Goal: Information Seeking & Learning: Learn about a topic

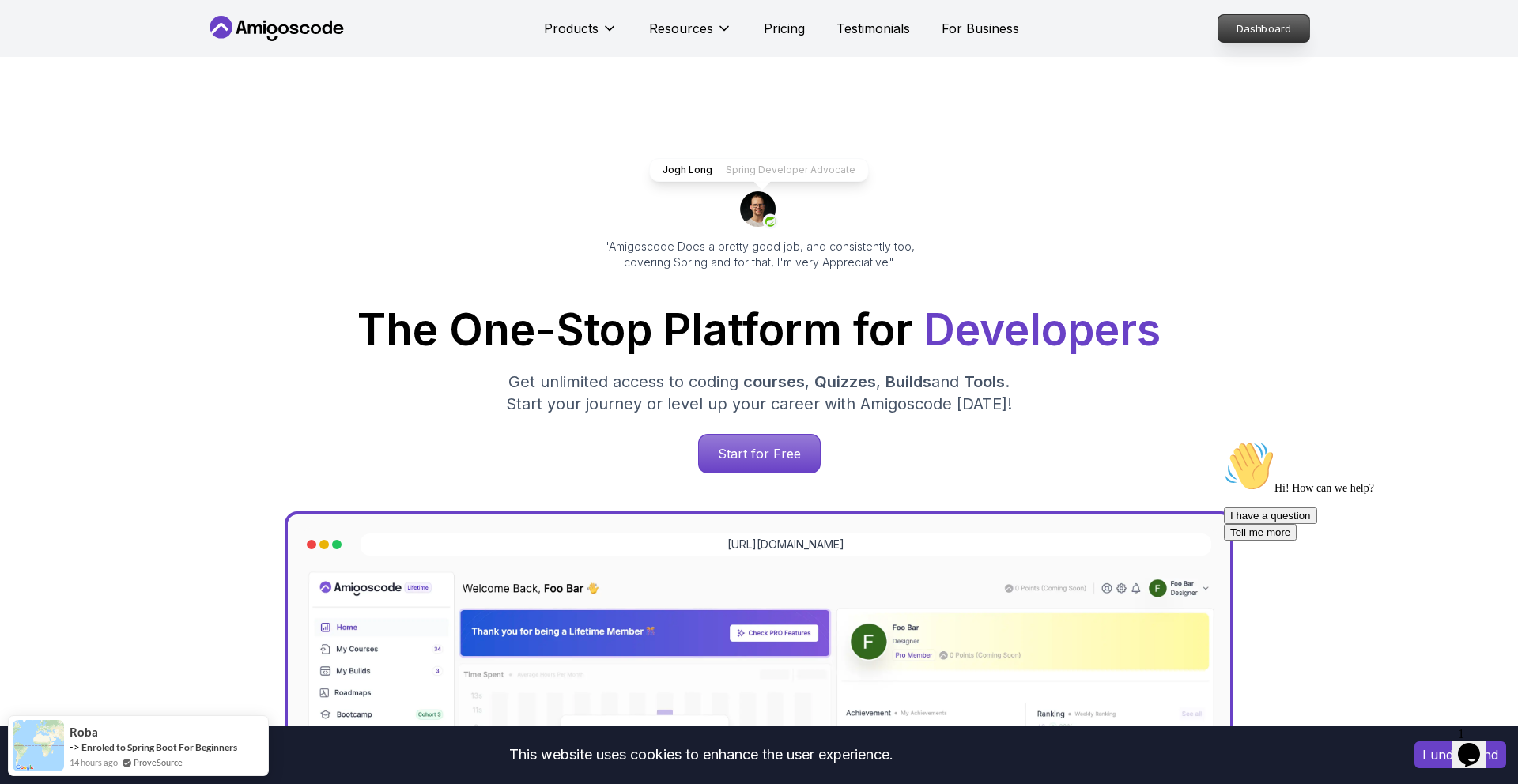
click at [1246, 36] on p "Dashboard" at bounding box center [1264, 29] width 91 height 27
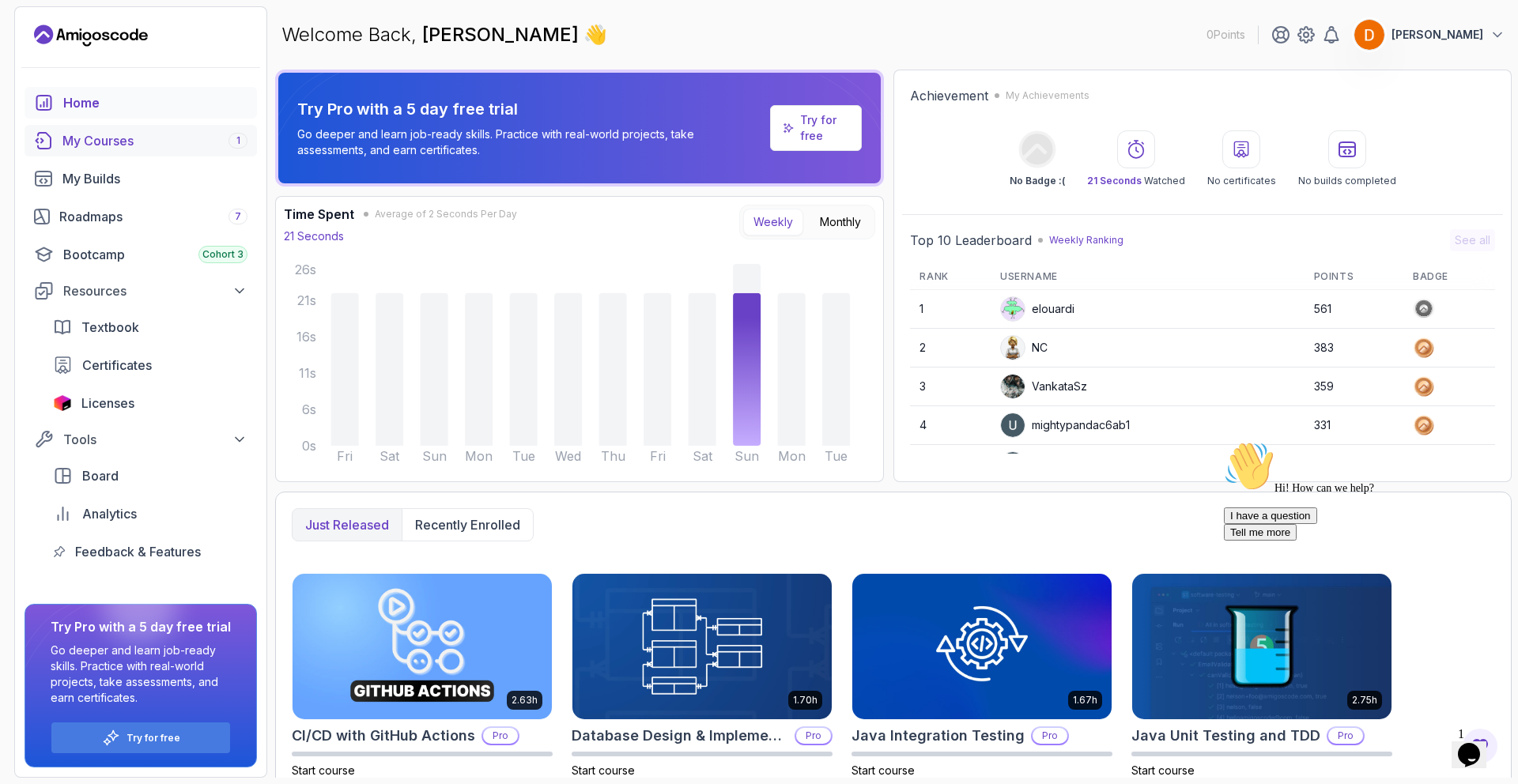
click at [101, 150] on link "My Courses 1" at bounding box center [141, 141] width 232 height 32
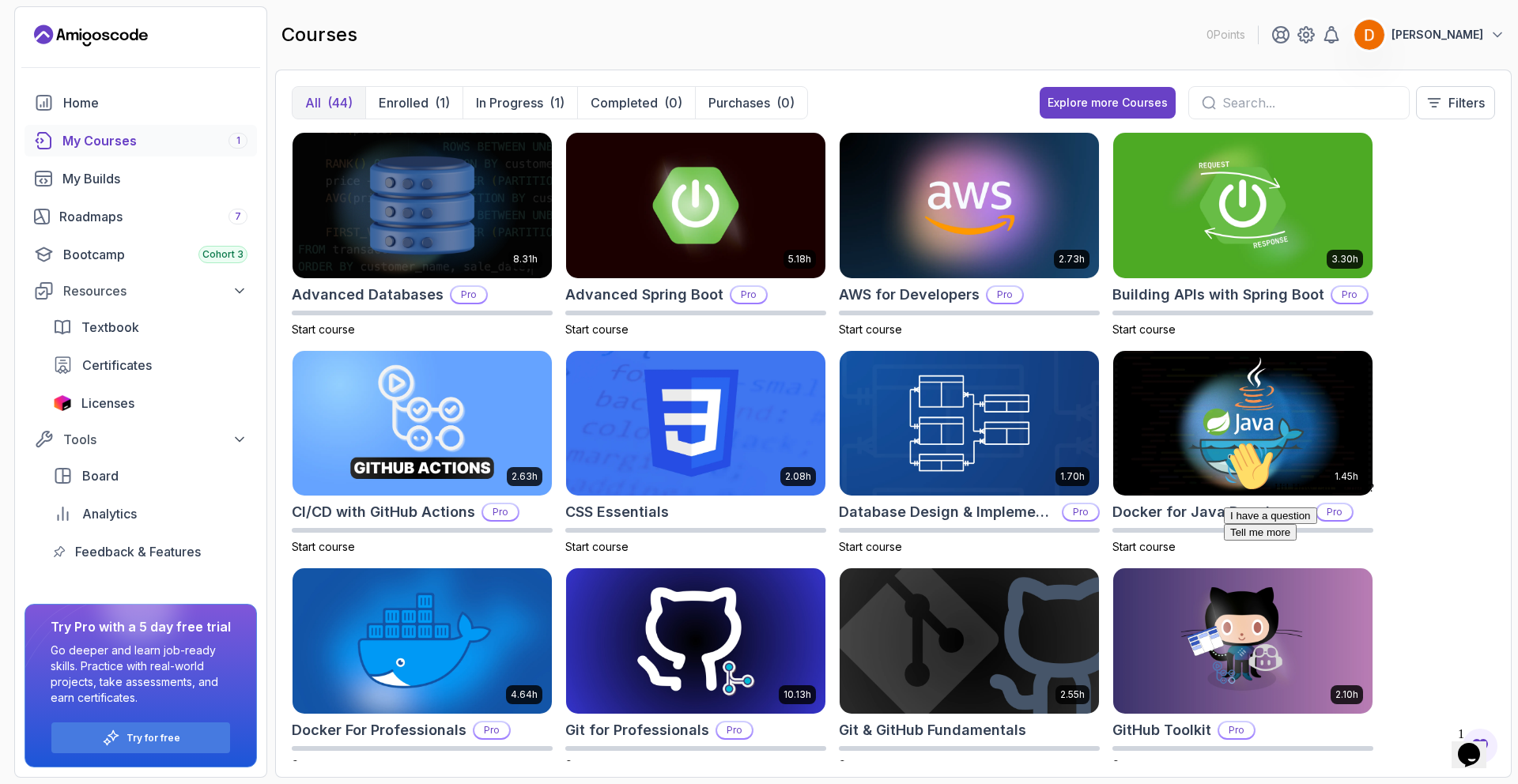
click at [85, 142] on div "My Courses 1" at bounding box center [154, 141] width 185 height 19
click at [483, 101] on p "In Progress" at bounding box center [510, 103] width 67 height 19
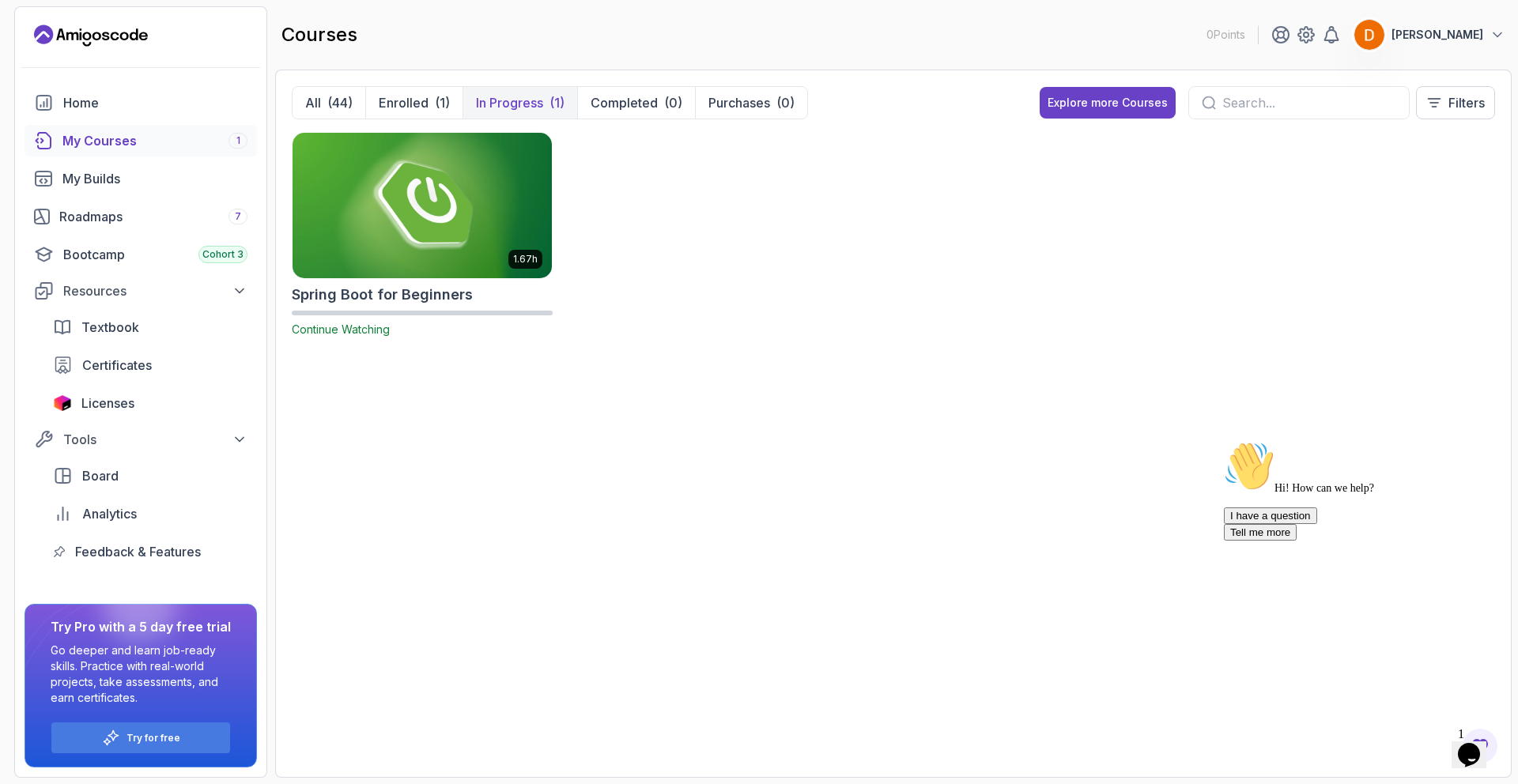
click at [404, 153] on img at bounding box center [422, 206] width 272 height 153
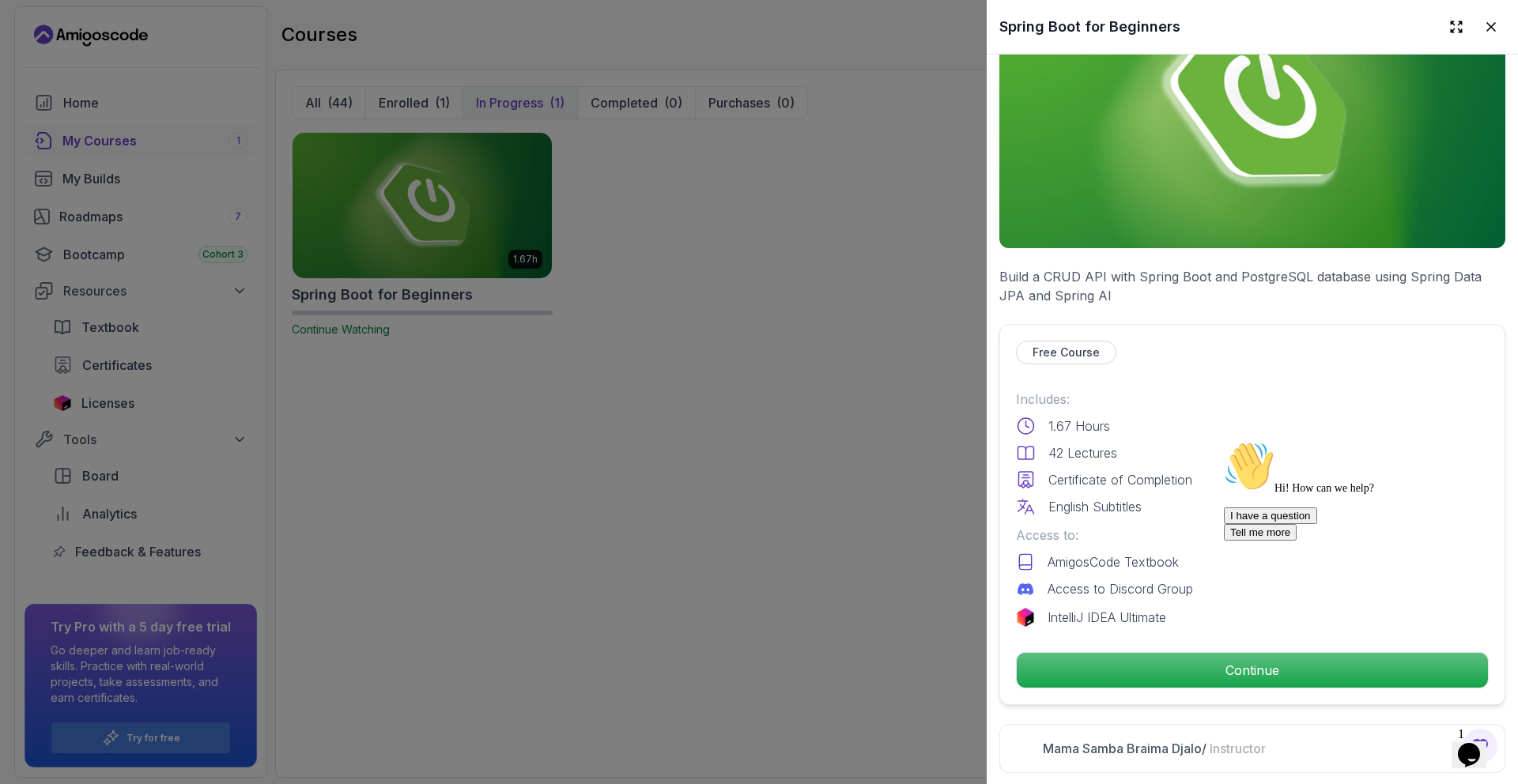
scroll to position [117, 0]
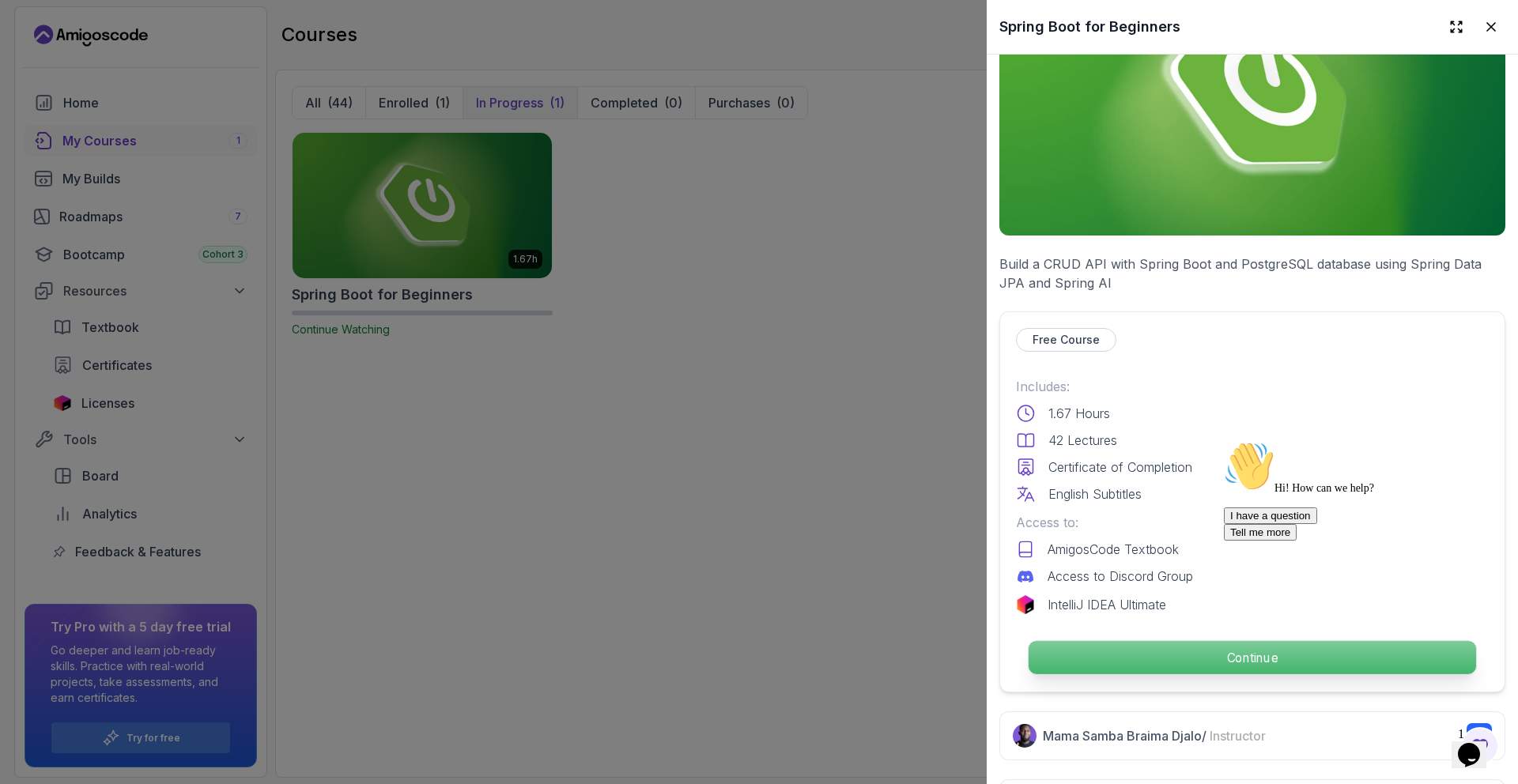
click at [1175, 664] on p "Continue" at bounding box center [1253, 657] width 448 height 33
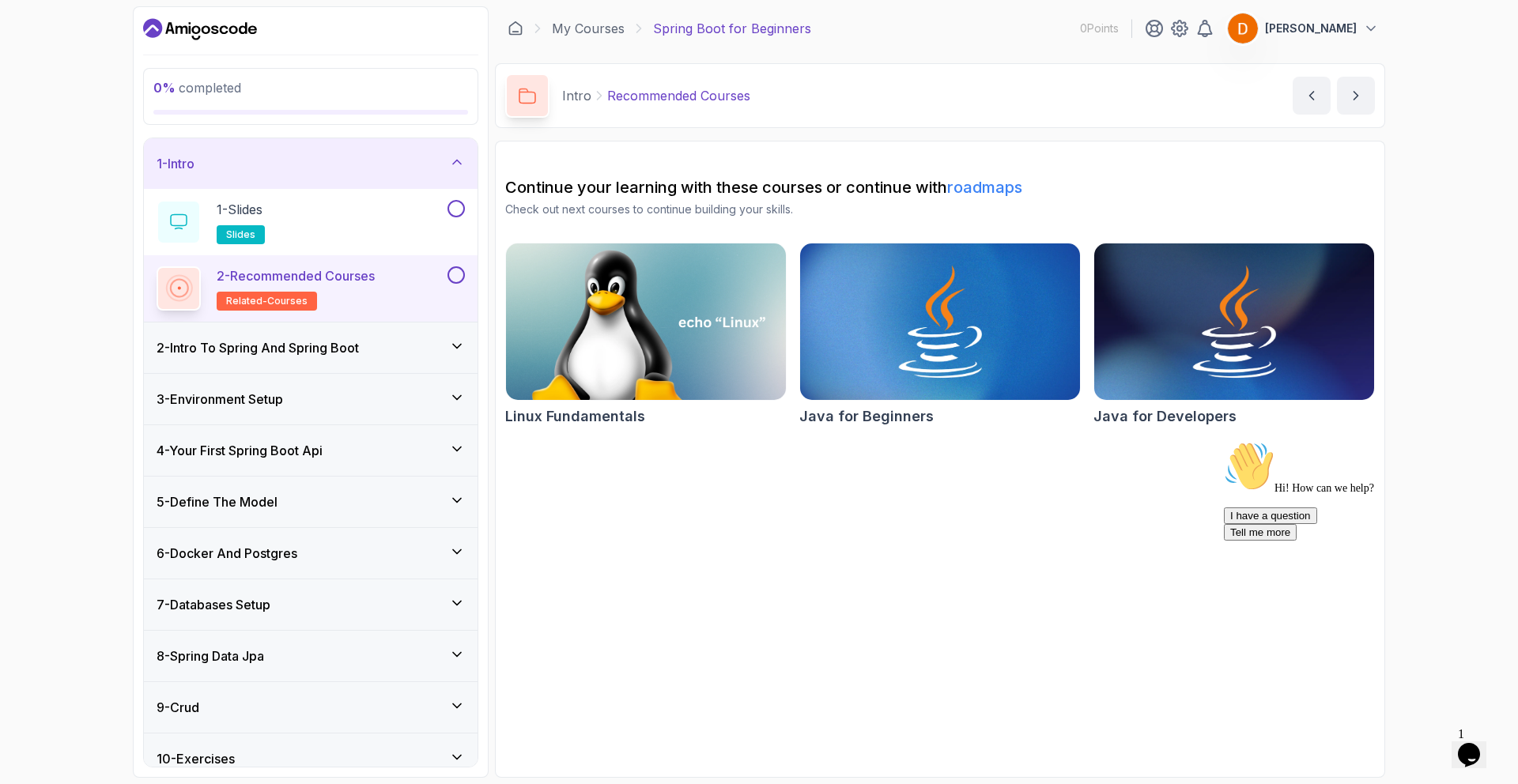
click at [280, 334] on div "2 - Intro To Spring And Spring Boot" at bounding box center [310, 347] width 334 height 51
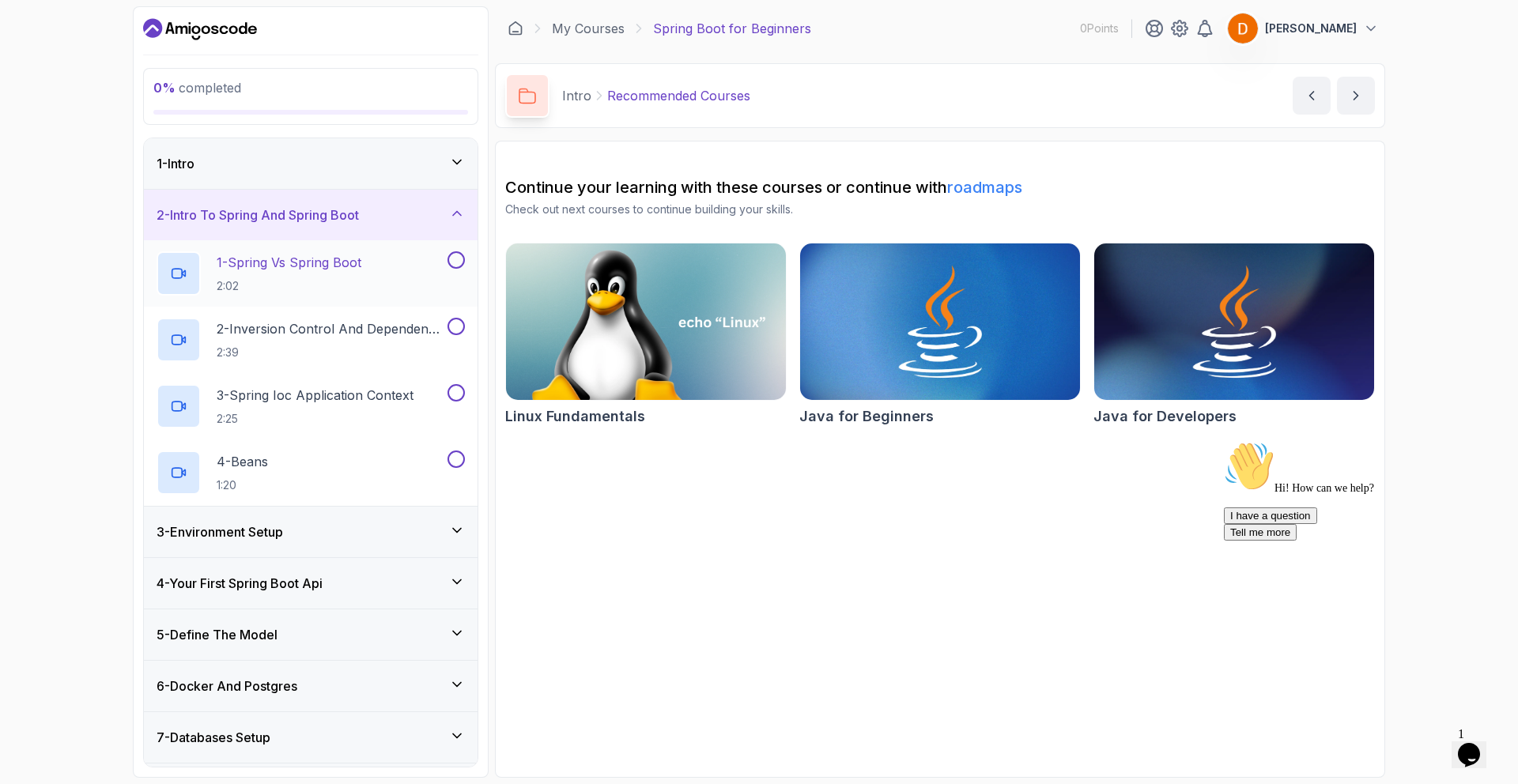
click at [291, 275] on h2 "1 - Spring Vs Spring Boot 2:02" at bounding box center [289, 273] width 144 height 41
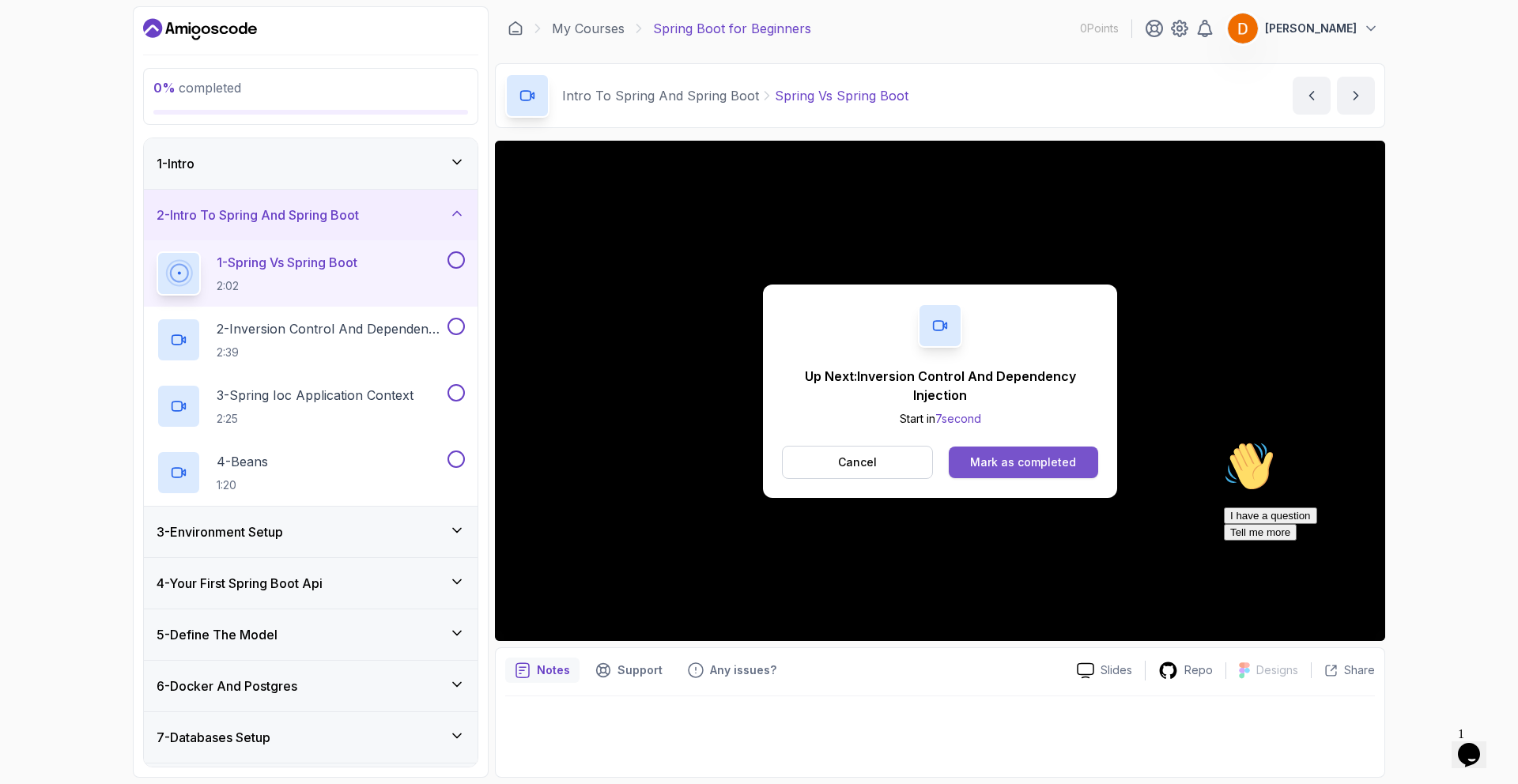
click at [1013, 468] on div "Mark as completed" at bounding box center [1023, 462] width 106 height 16
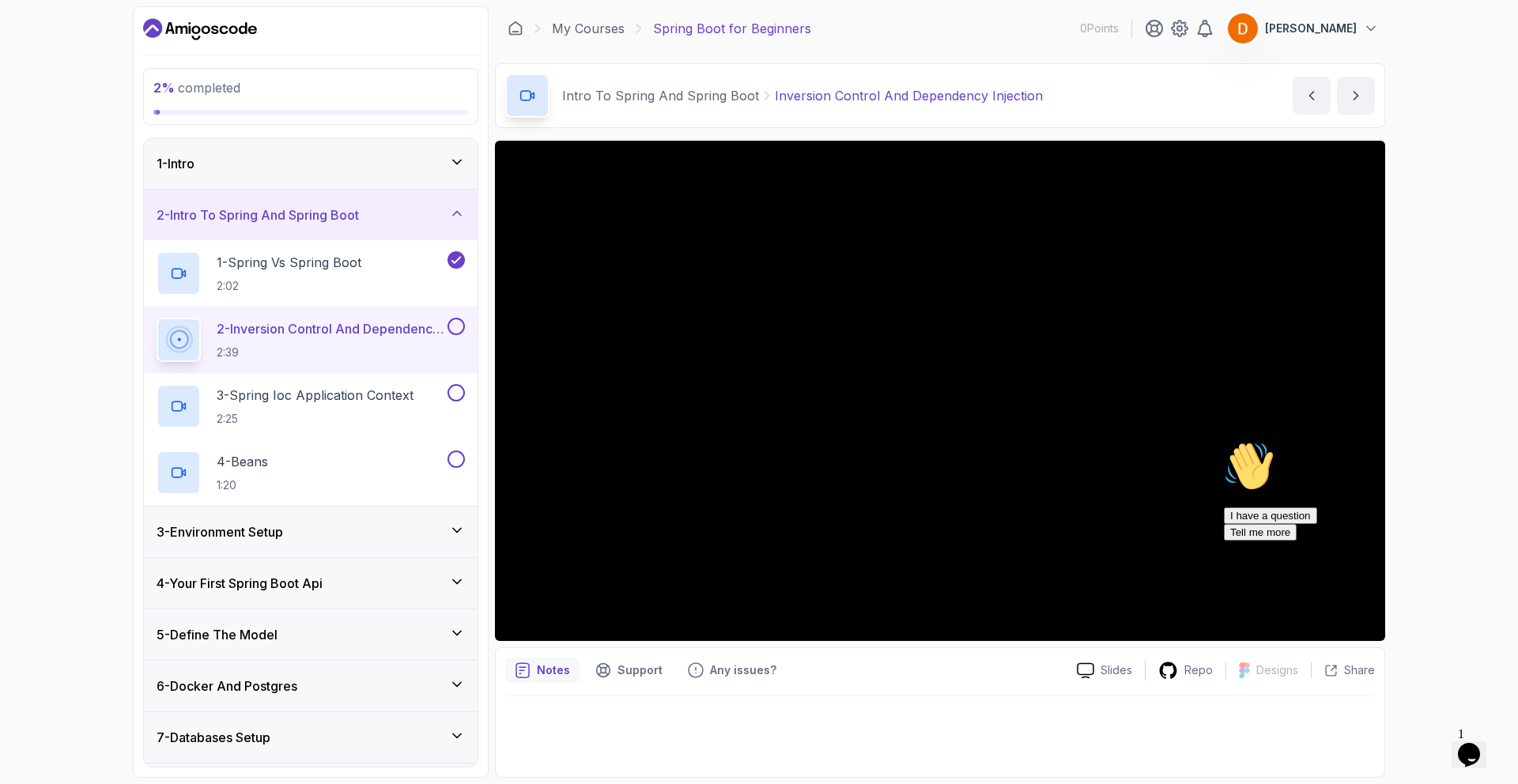
click at [1224, 441] on icon "Chat attention grabber" at bounding box center [1224, 441] width 0 height 0
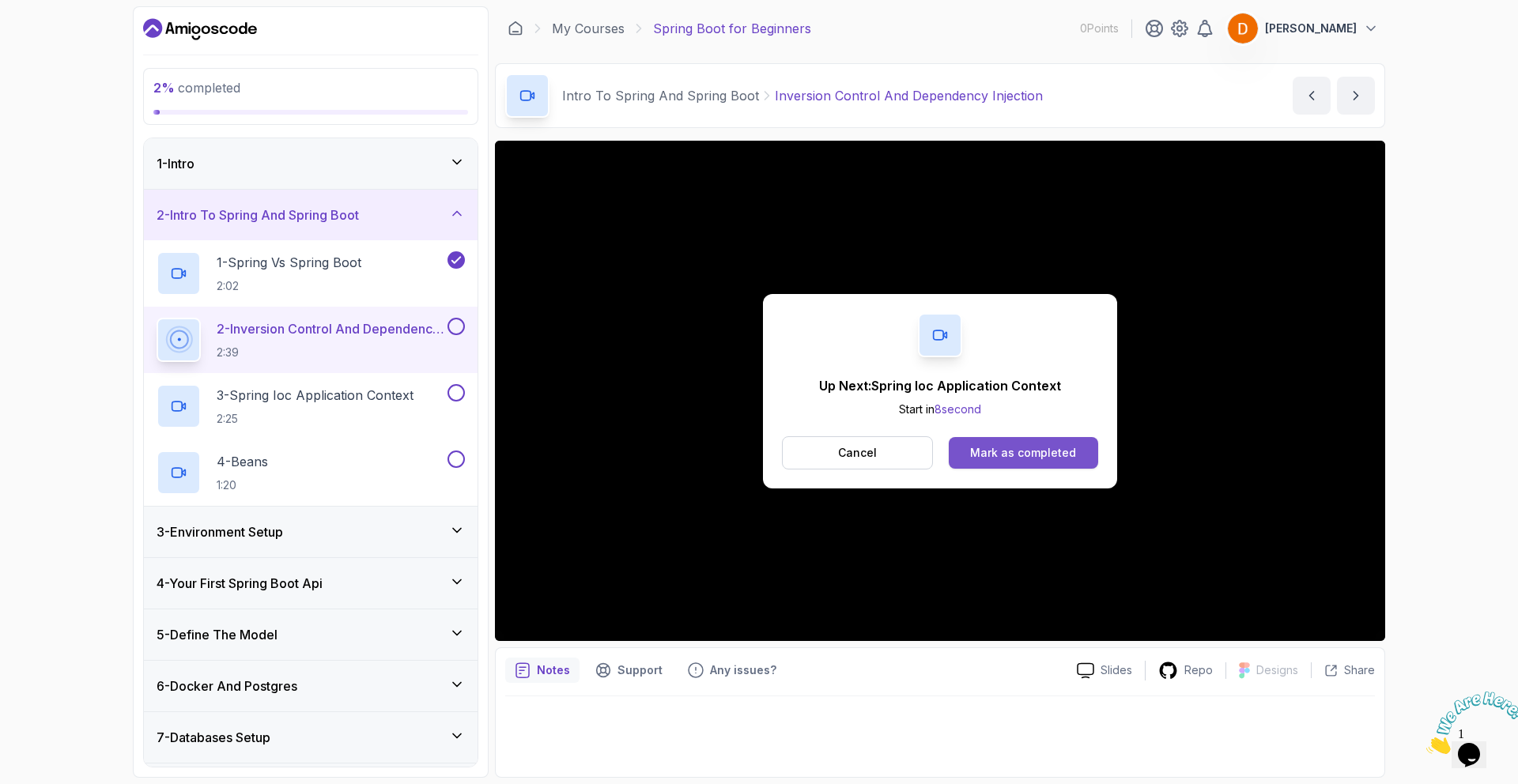
click at [978, 446] on div "Mark as completed" at bounding box center [1023, 452] width 106 height 16
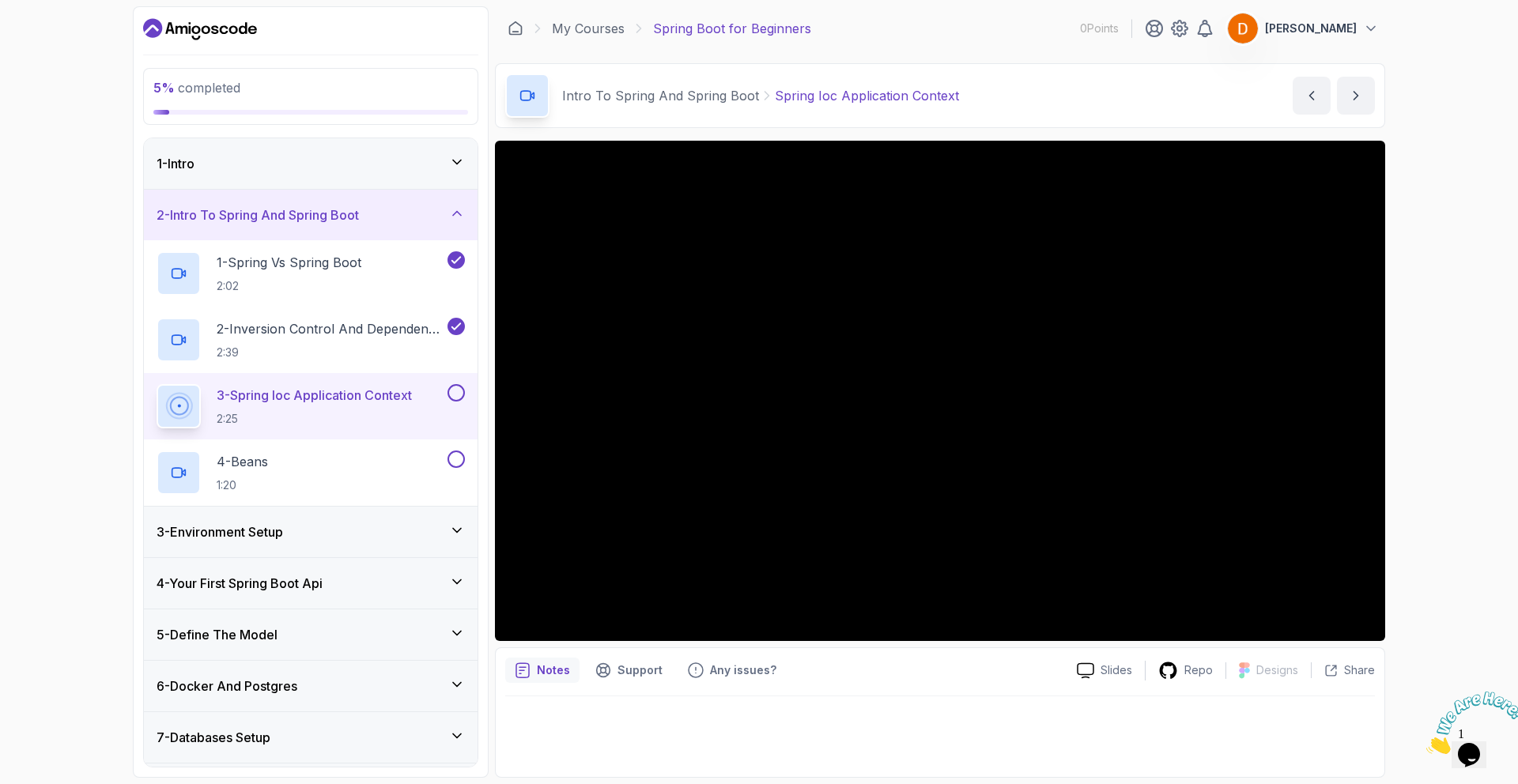
click at [1161, 73] on div "Intro To Spring And Spring Boot Spring Ioc Application Context Spring Ioc Appli…" at bounding box center [940, 96] width 891 height 65
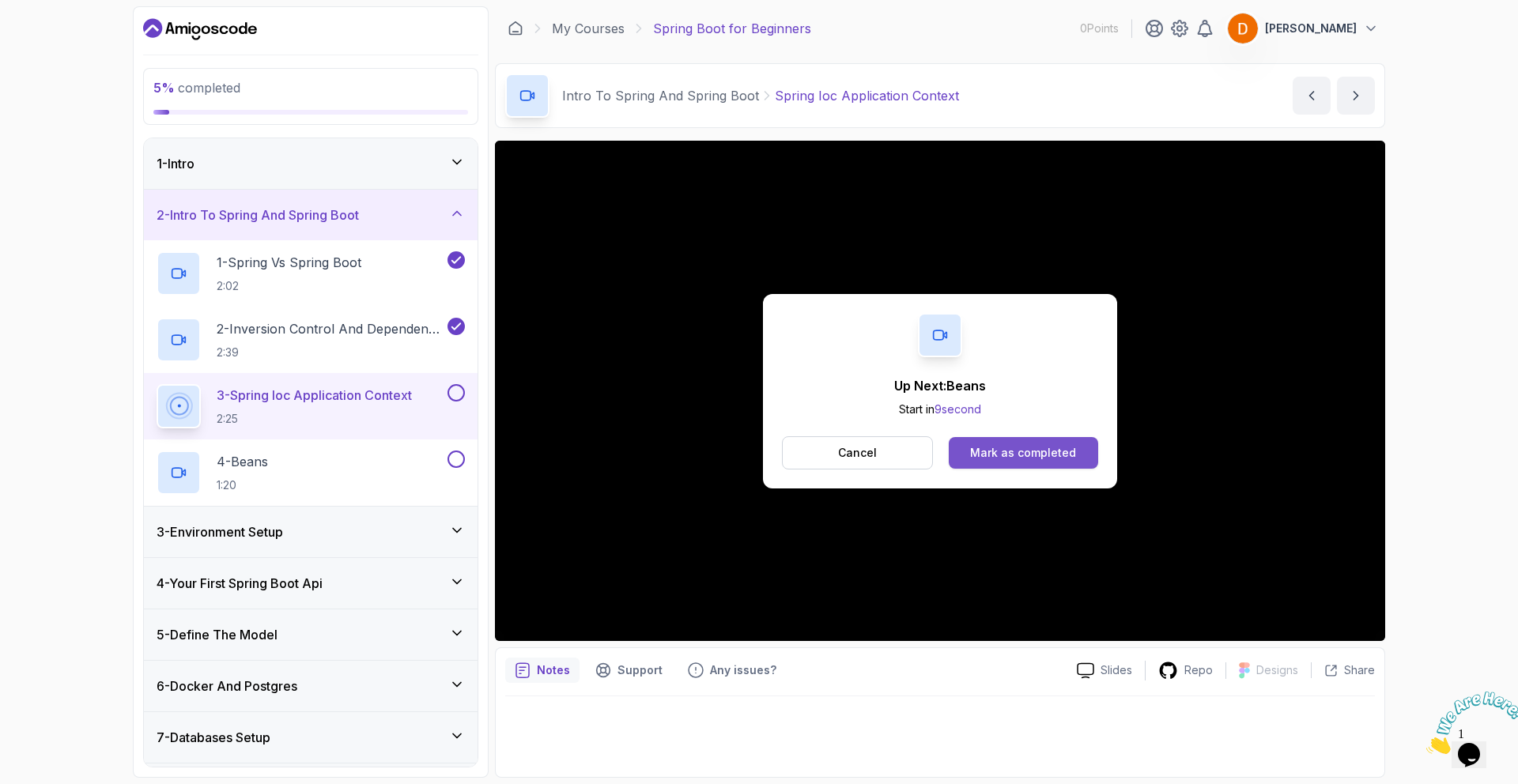
click at [1020, 452] on div "Mark as completed" at bounding box center [1023, 452] width 106 height 16
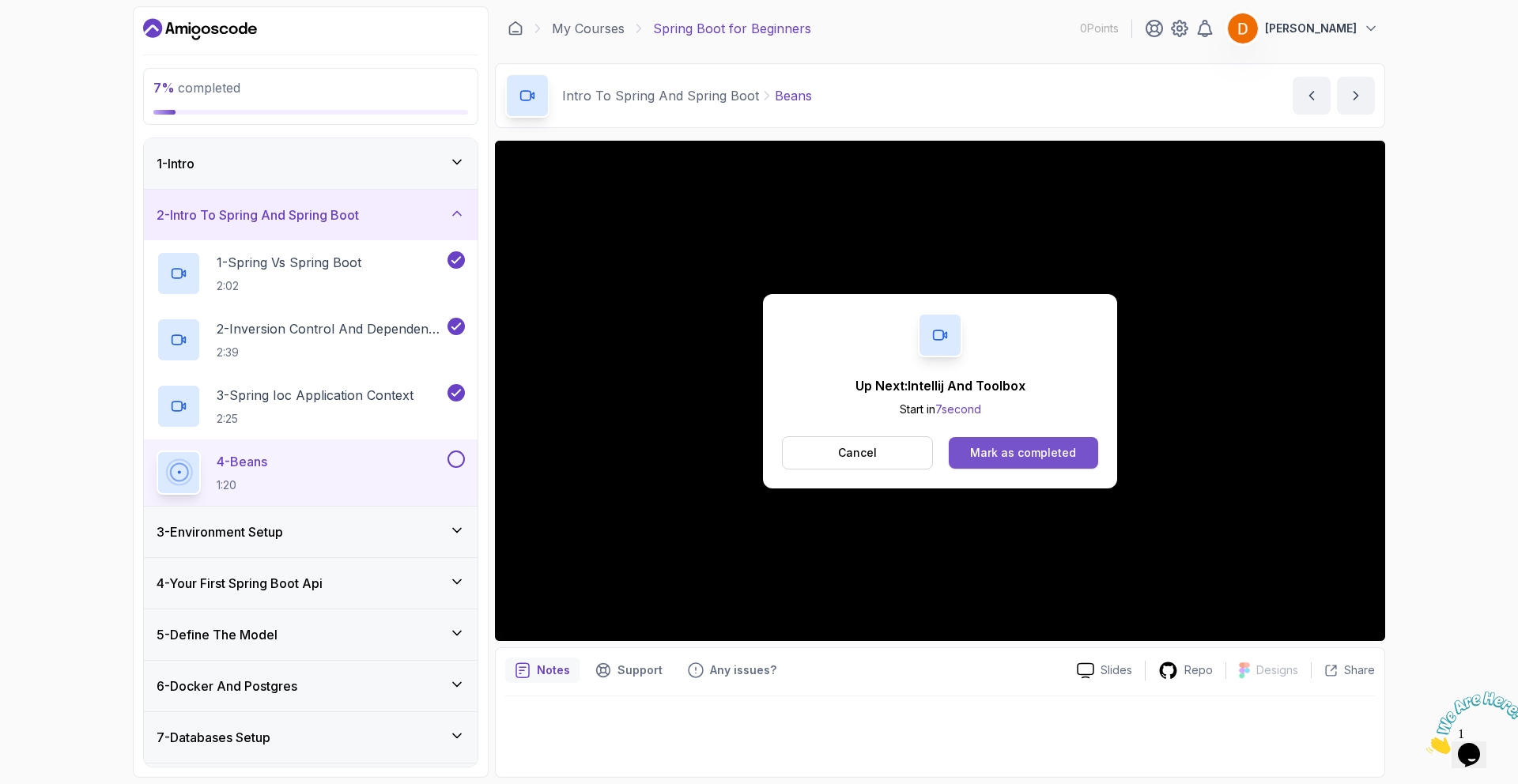
click at [1024, 457] on div "Mark as completed" at bounding box center [1023, 452] width 106 height 16
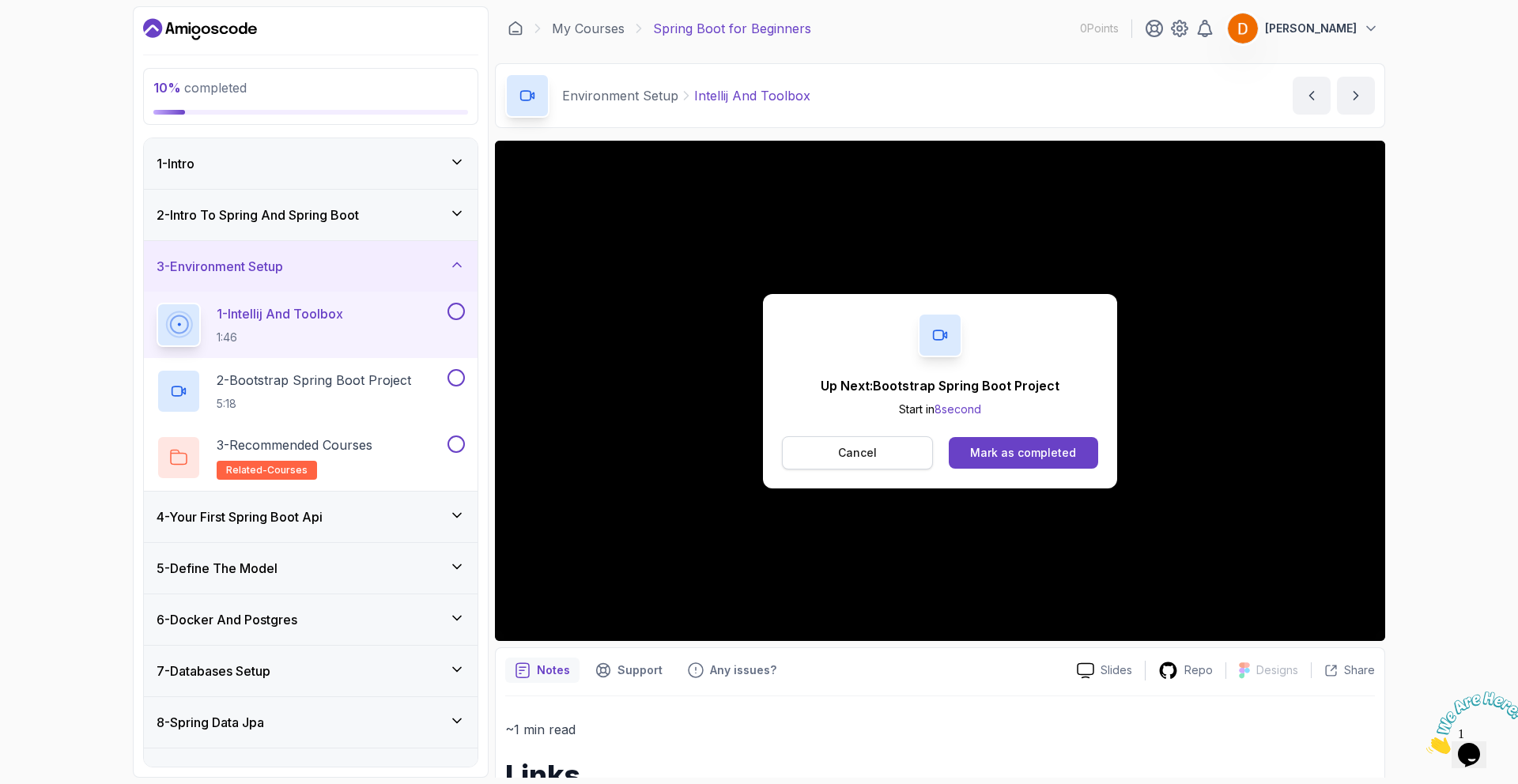
click at [873, 458] on p "Cancel" at bounding box center [857, 452] width 39 height 16
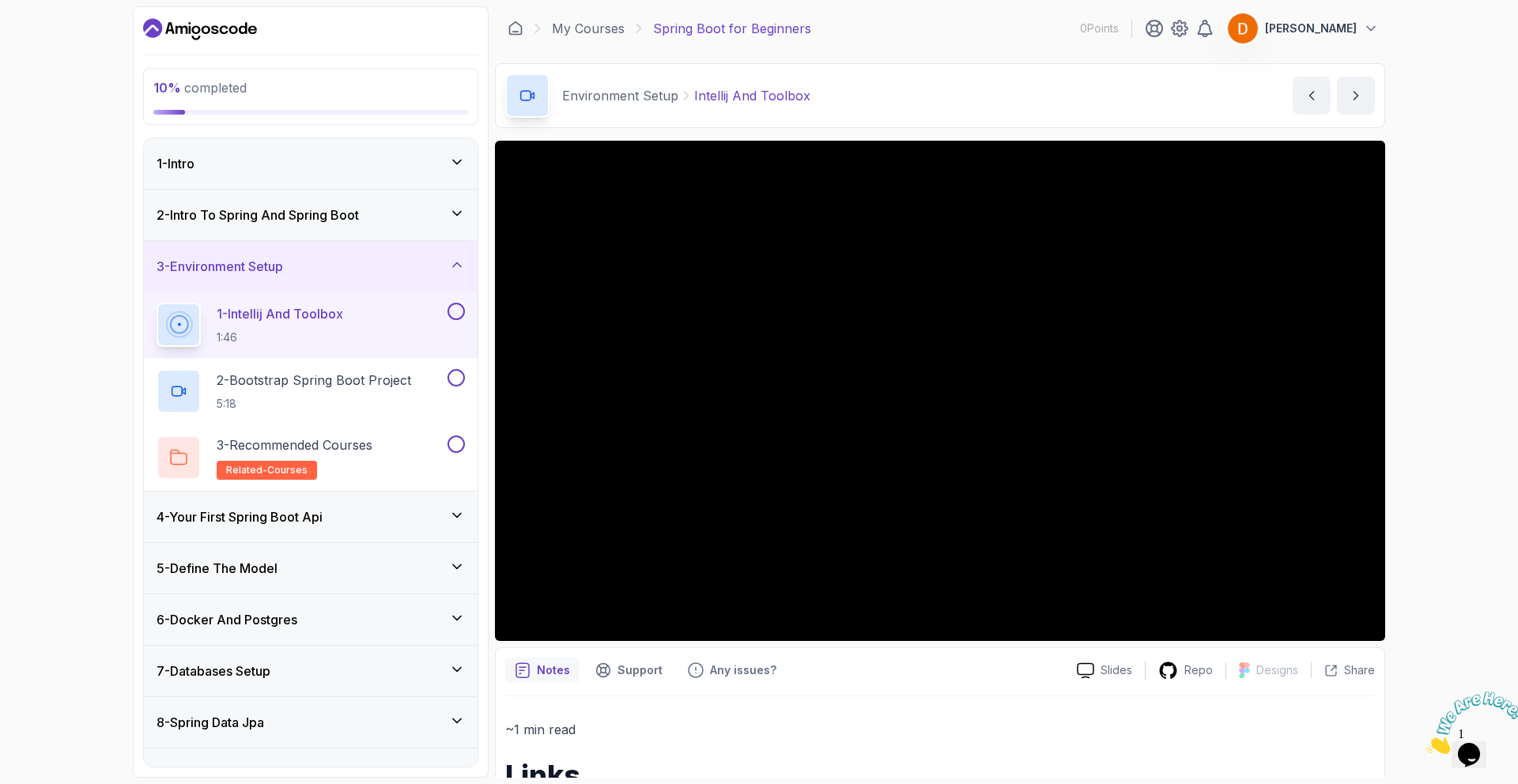
scroll to position [121, 0]
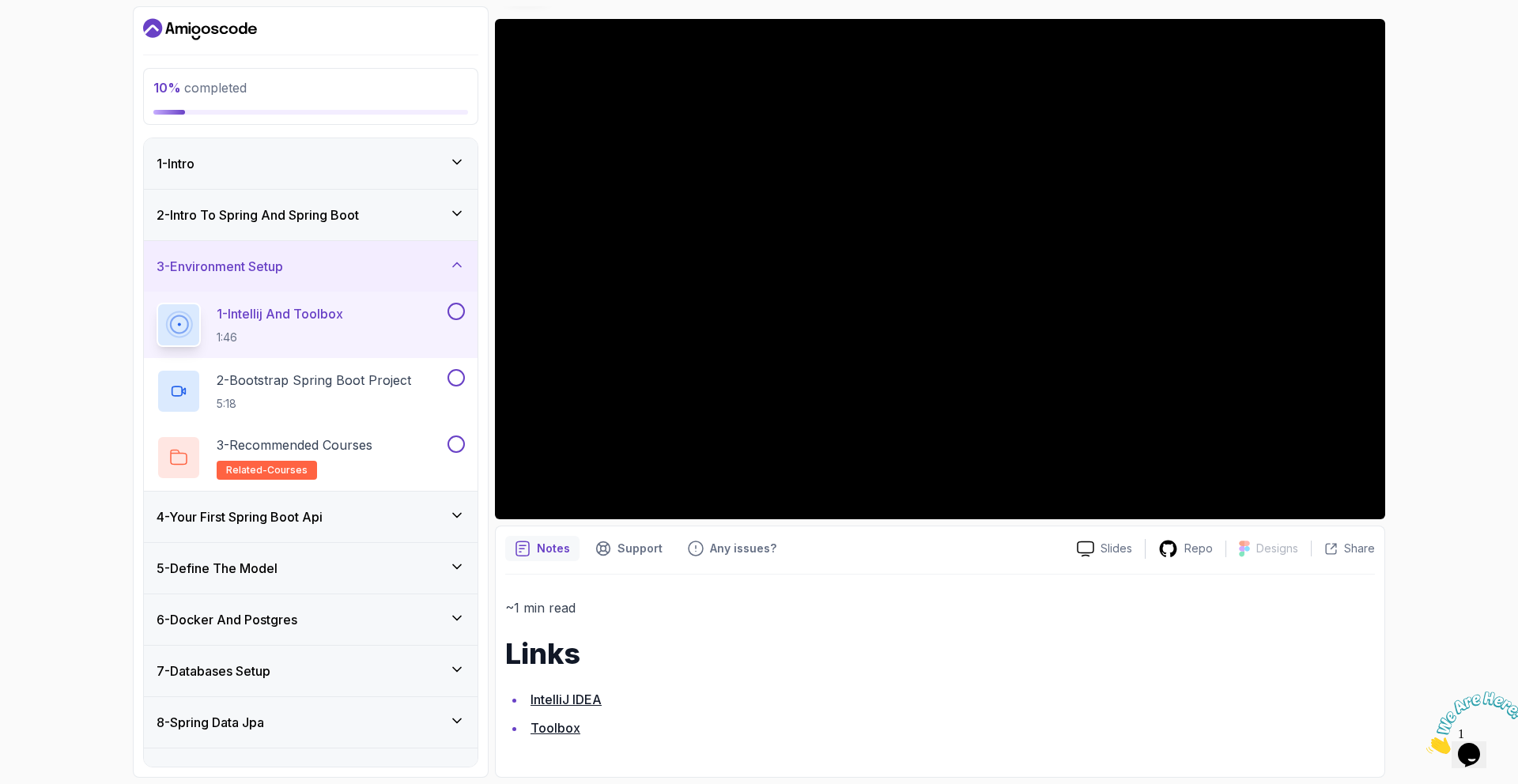
click at [590, 701] on link "IntelliJ IDEA" at bounding box center [566, 699] width 71 height 16
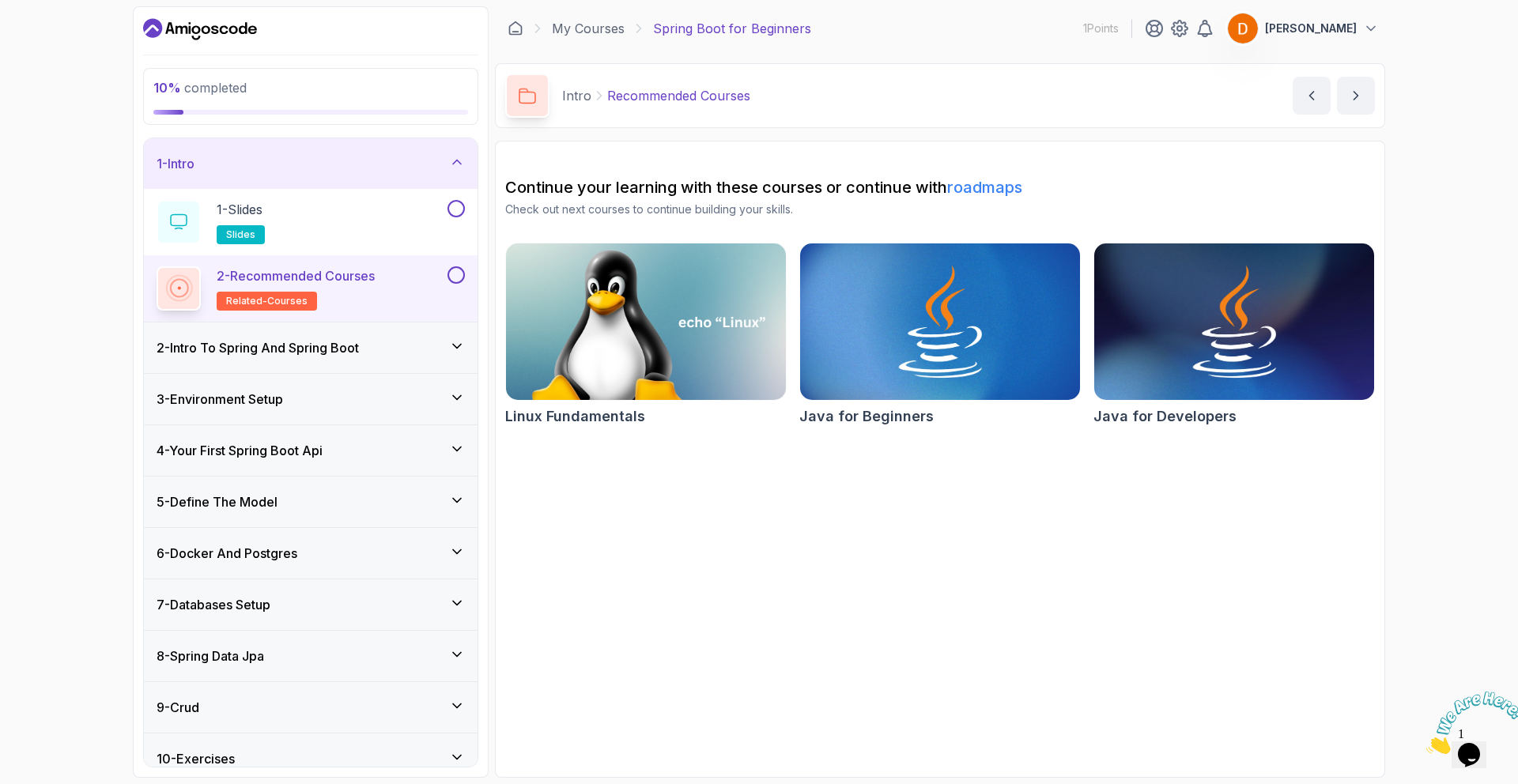
click at [223, 33] on icon "Dashboard" at bounding box center [224, 29] width 9 height 9
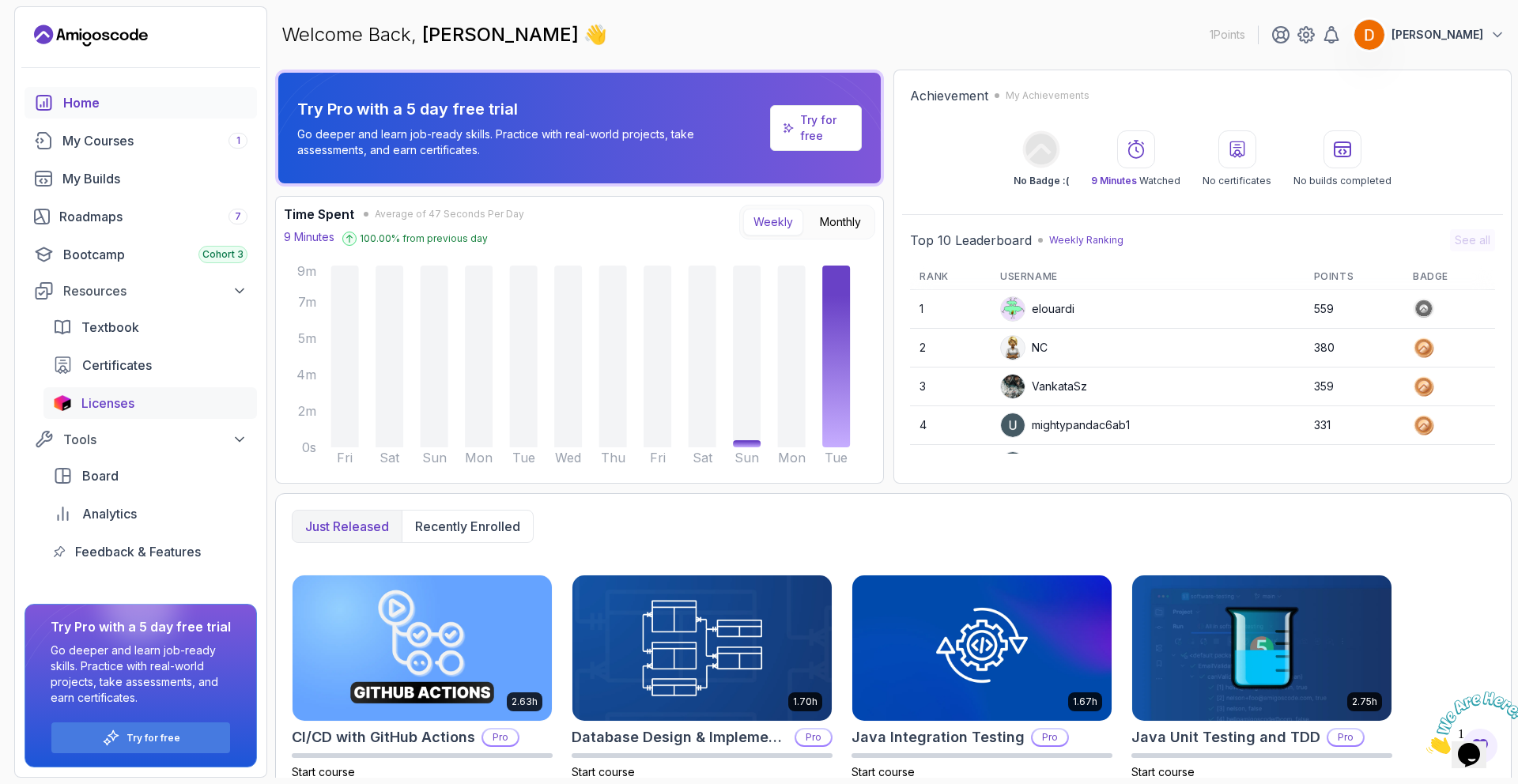
click at [112, 403] on span "Licenses" at bounding box center [107, 403] width 53 height 19
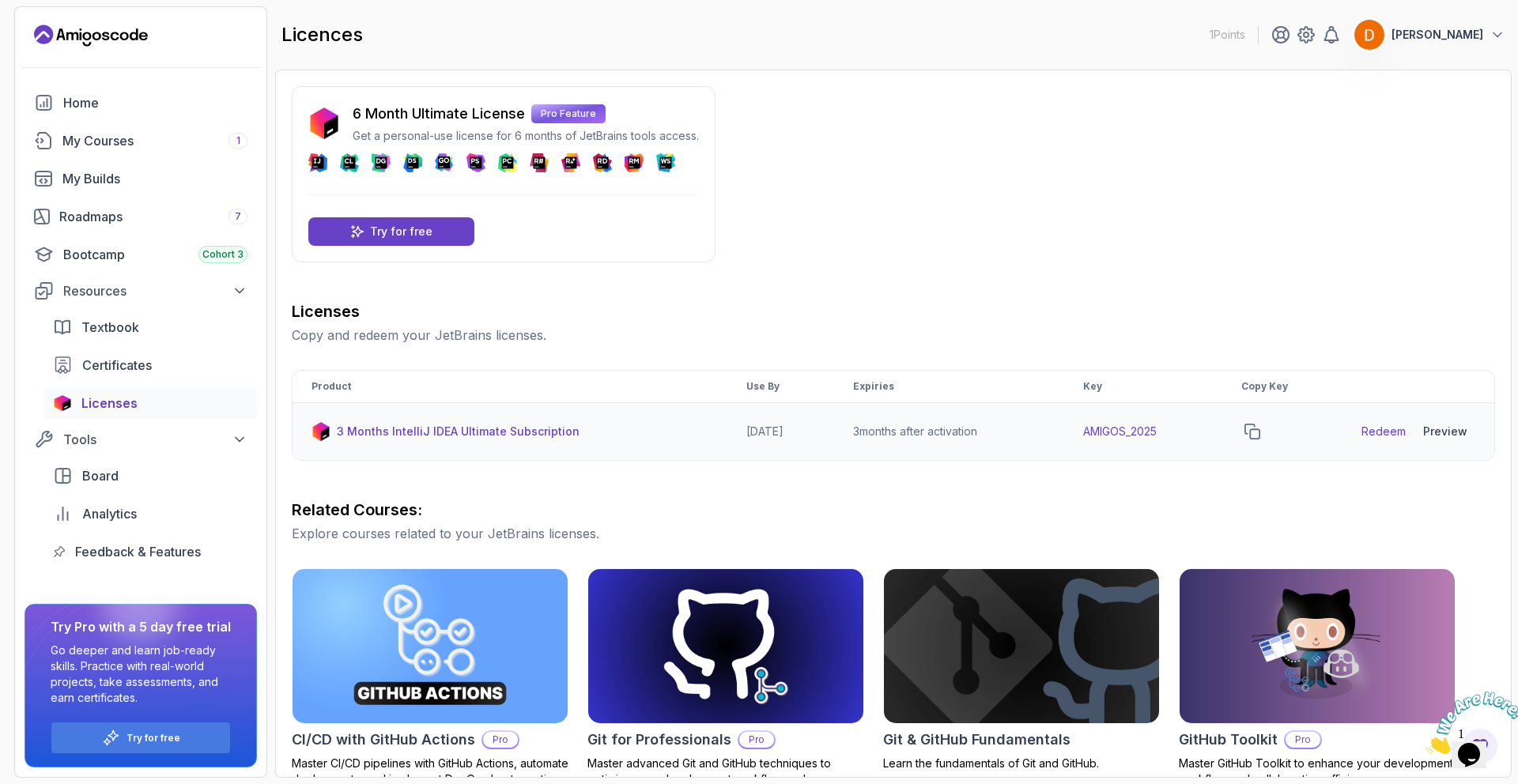
click at [1385, 429] on link "Redeem" at bounding box center [1384, 431] width 44 height 16
click at [1261, 430] on icon "copy-button" at bounding box center [1252, 431] width 16 height 16
click at [1454, 434] on div "Preview" at bounding box center [1445, 431] width 44 height 16
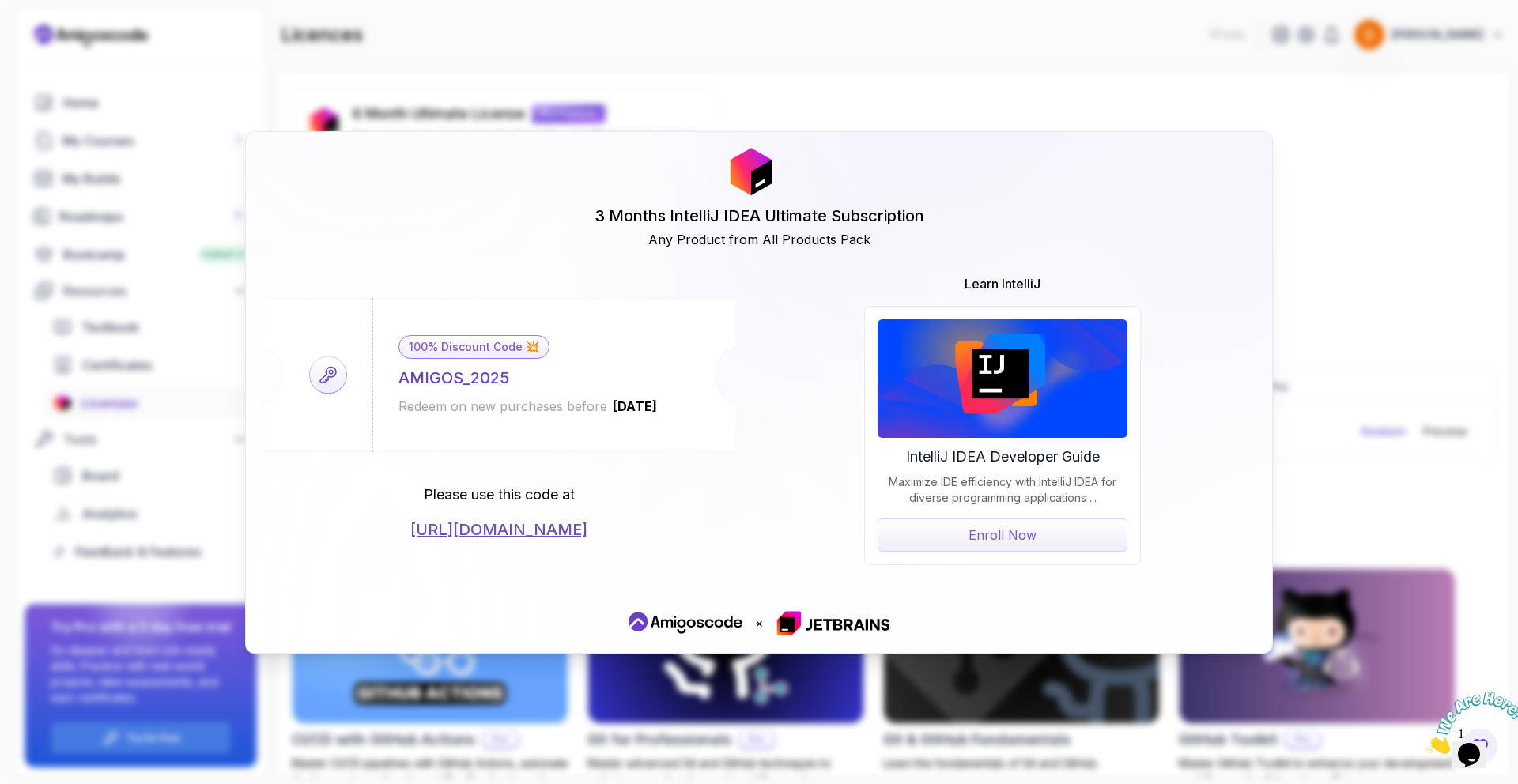
click at [1406, 338] on div "3 Months IntelliJ IDEA Ultimate Subscription Any Product from All Products Pack…" at bounding box center [759, 392] width 1518 height 784
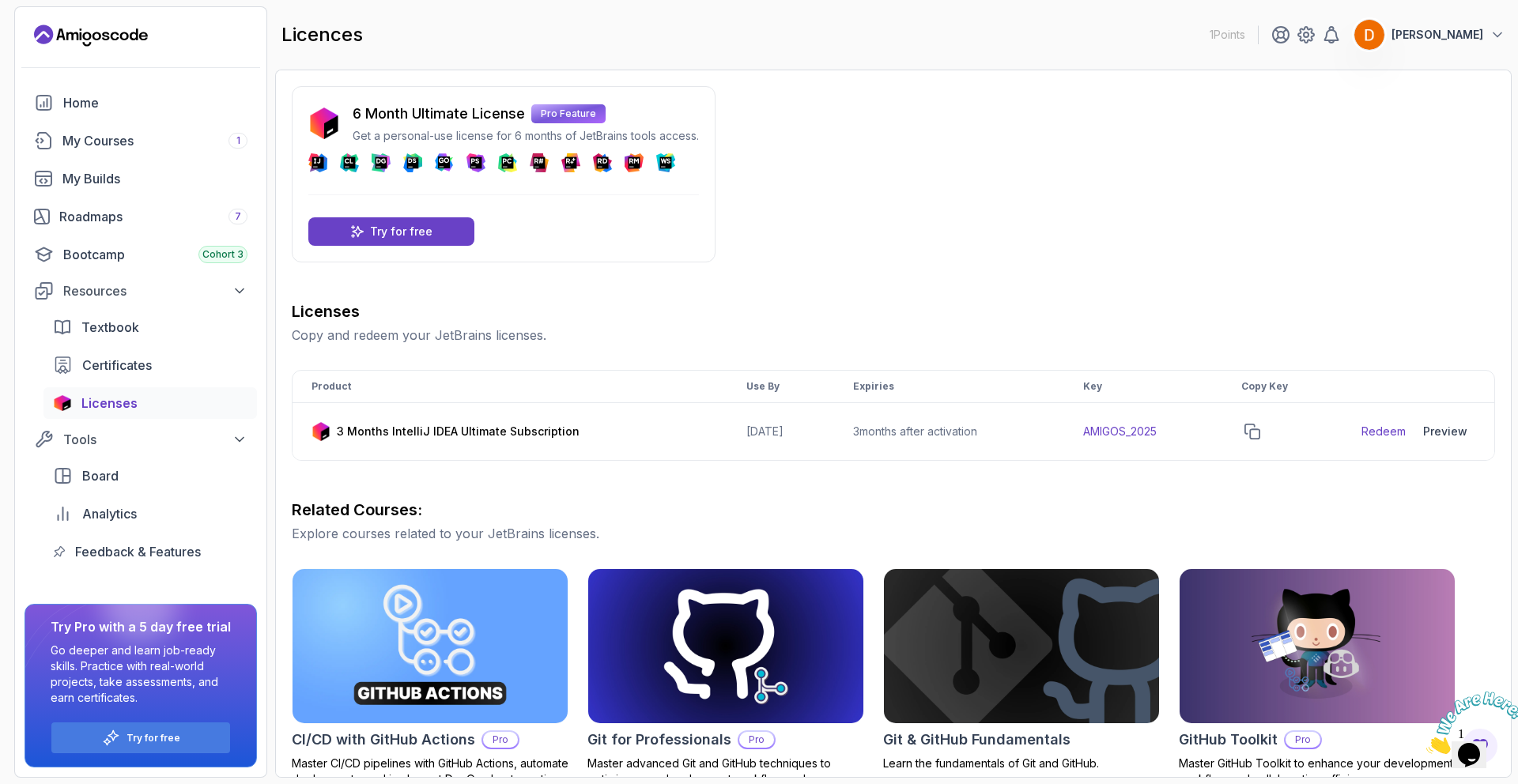
click at [1406, 338] on p "Copy and redeem your JetBrains licenses." at bounding box center [893, 336] width 1203 height 19
click at [1369, 430] on link "Redeem" at bounding box center [1384, 431] width 44 height 16
click at [404, 233] on p "Try for free" at bounding box center [401, 231] width 62 height 16
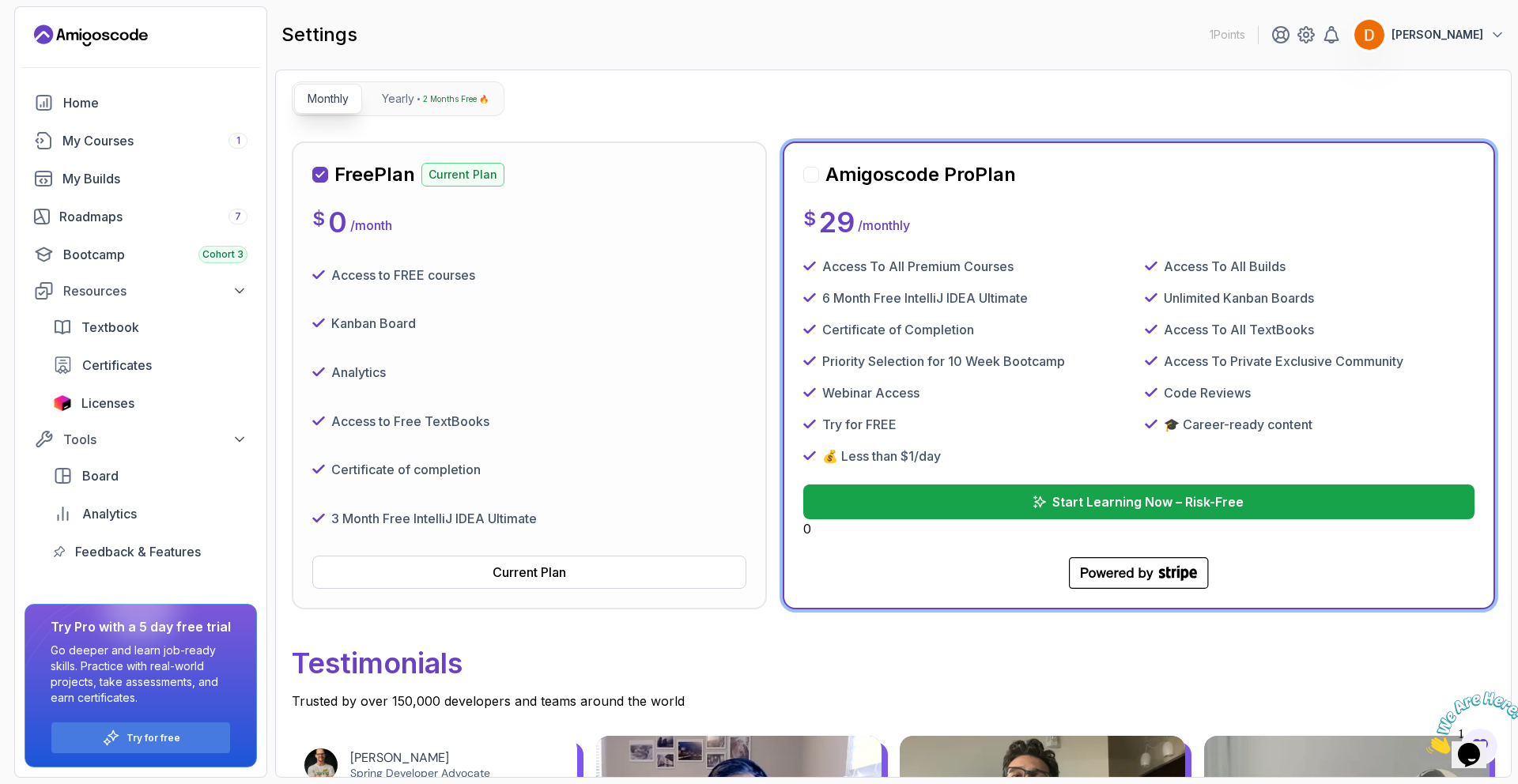
scroll to position [155, 0]
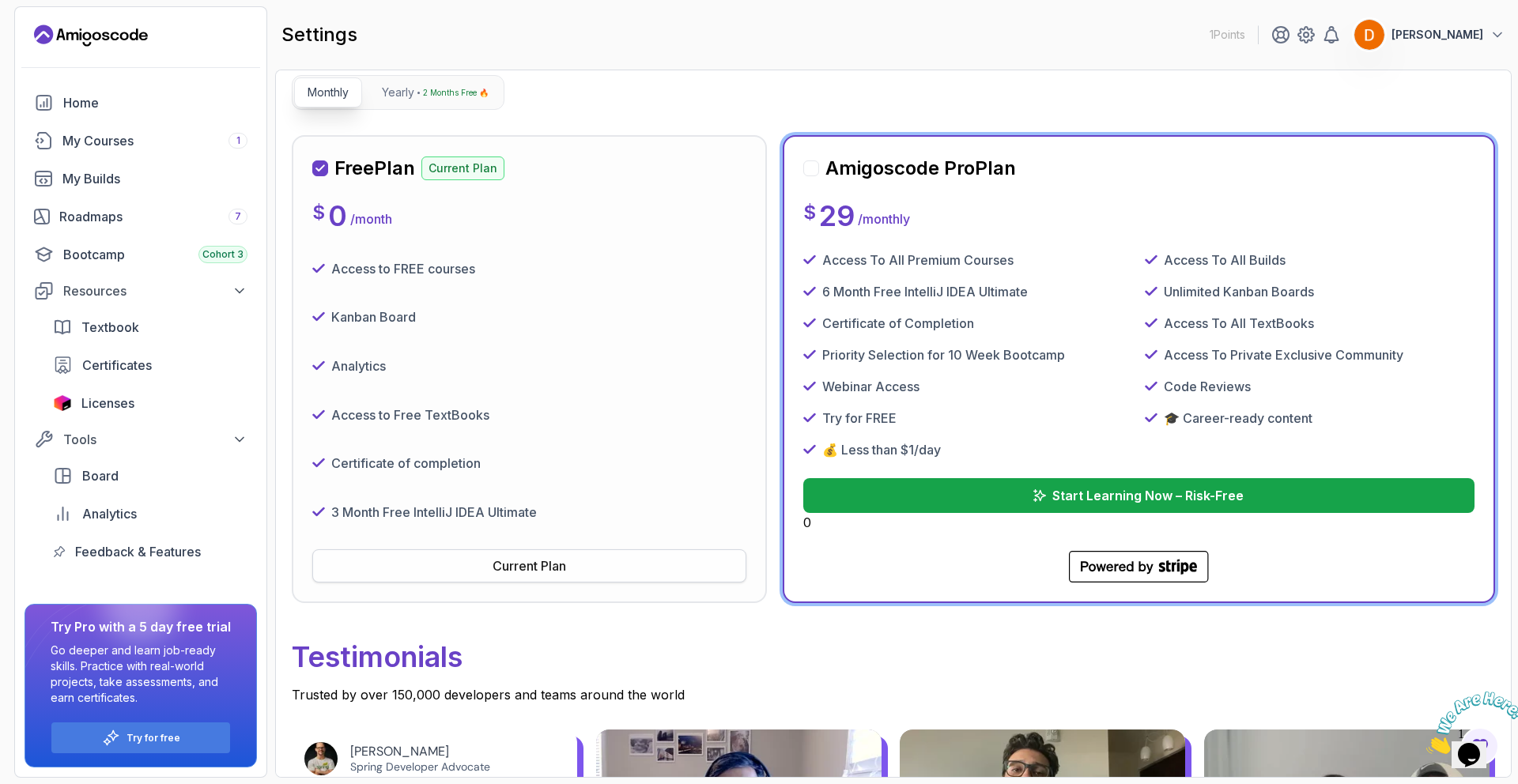
click at [517, 559] on div "Current Plan" at bounding box center [529, 566] width 74 height 19
click at [476, 568] on button "Current Plan" at bounding box center [530, 566] width 434 height 33
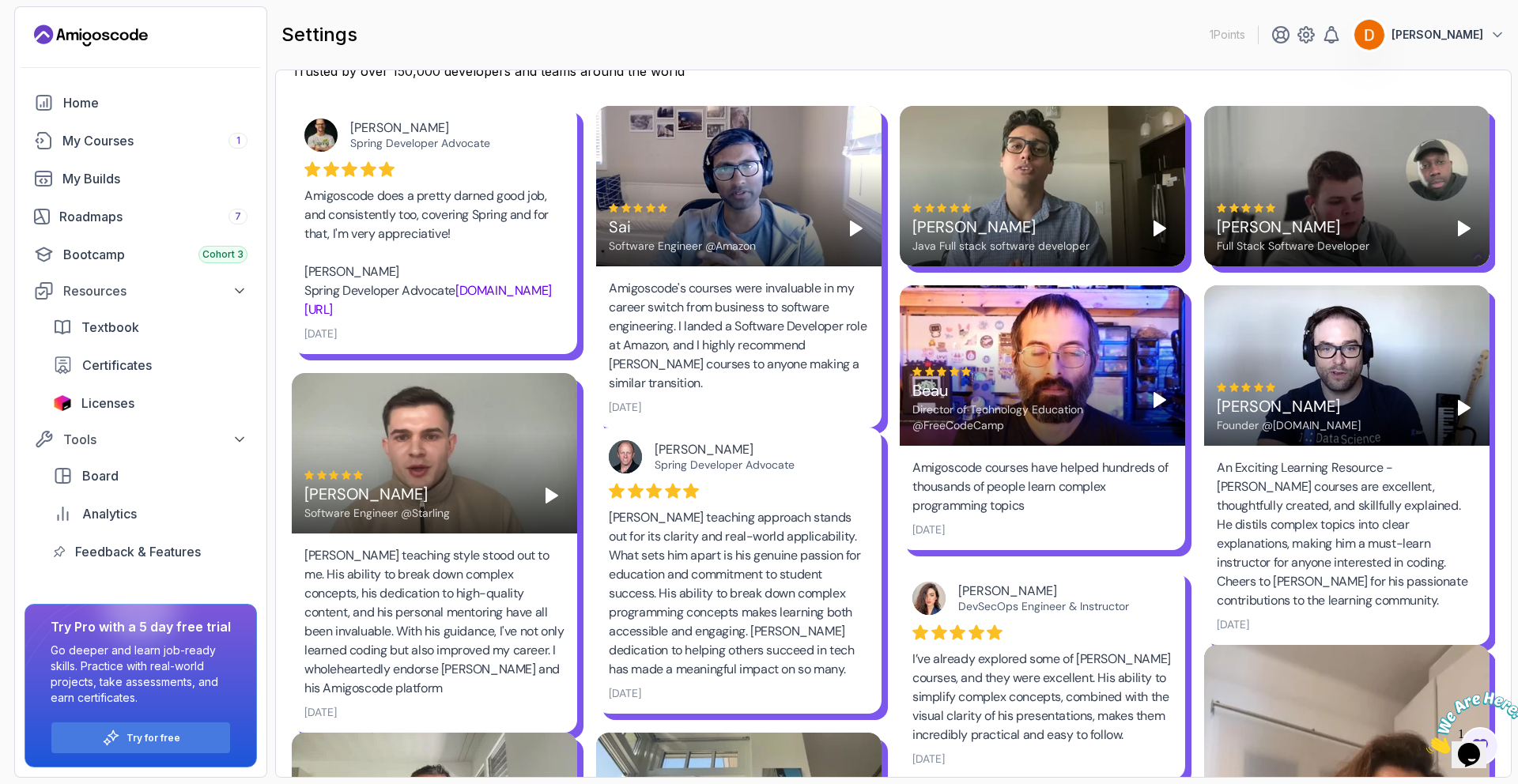
scroll to position [0, 0]
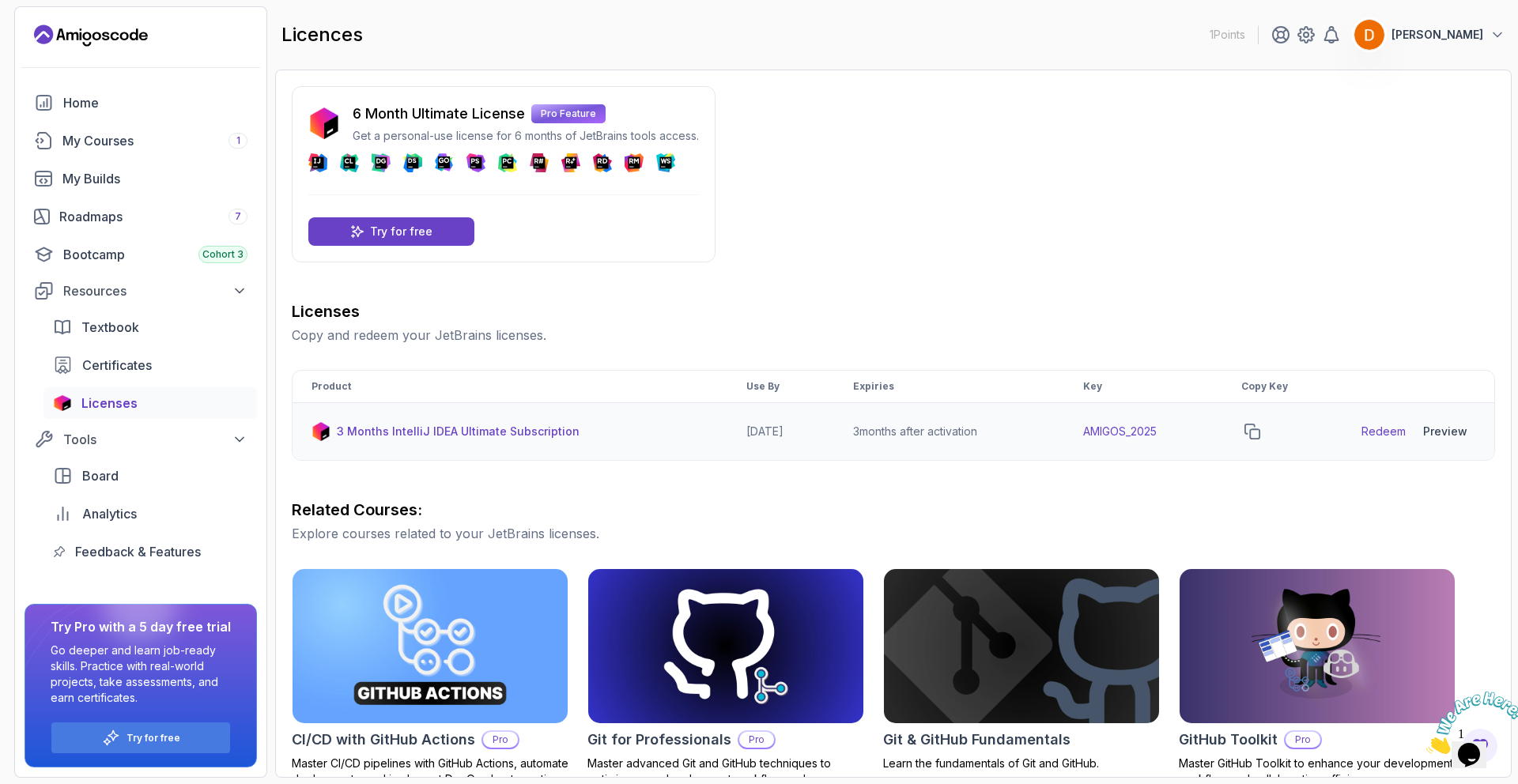
click at [474, 431] on p "3 Months IntelliJ IDEA Ultimate Subscription" at bounding box center [458, 431] width 243 height 16
click at [349, 430] on p "3 Months IntelliJ IDEA Ultimate Subscription" at bounding box center [458, 431] width 243 height 16
click at [162, 145] on div "My Courses 1" at bounding box center [154, 141] width 185 height 19
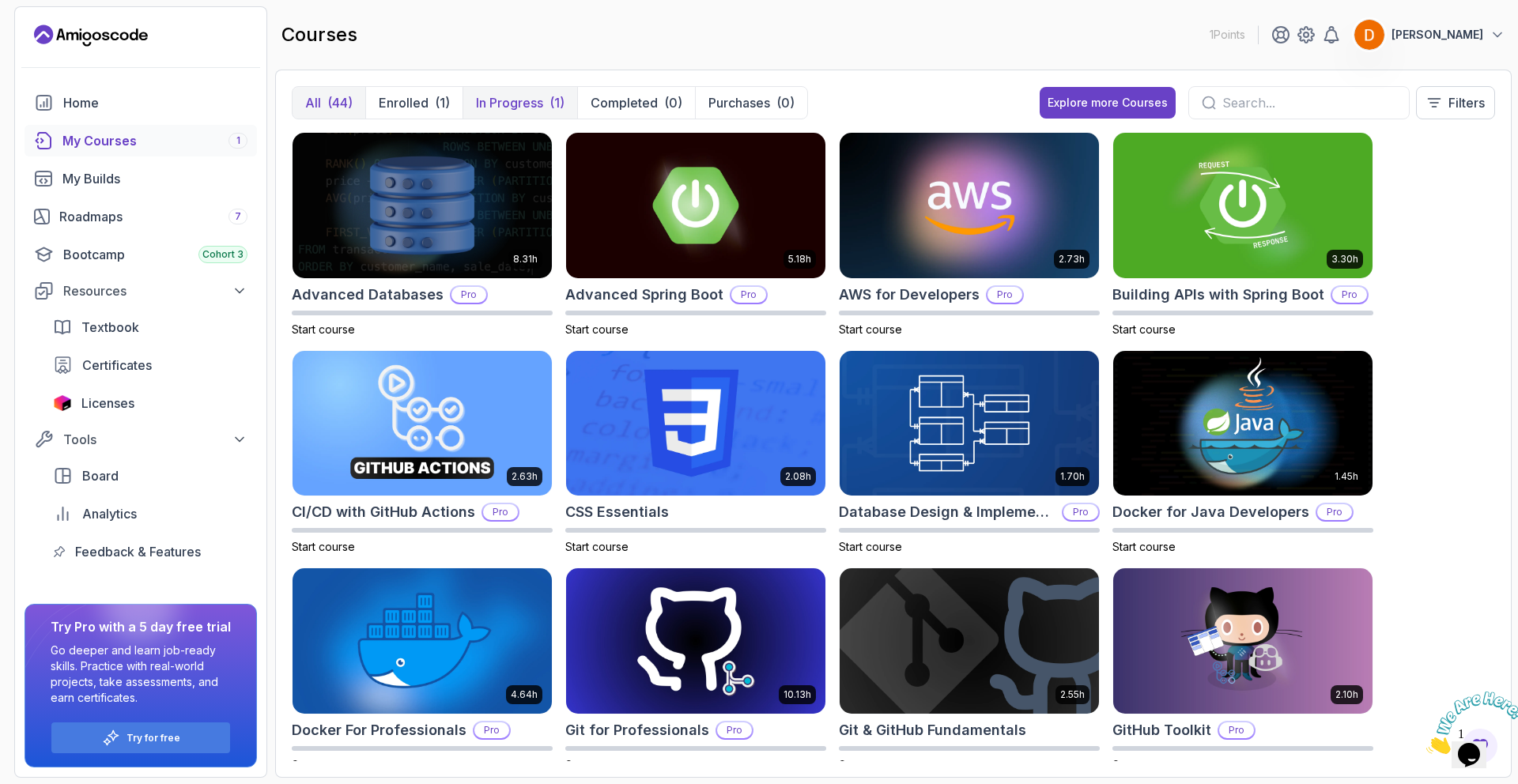
click at [525, 89] on button "In Progress (1)" at bounding box center [520, 102] width 115 height 32
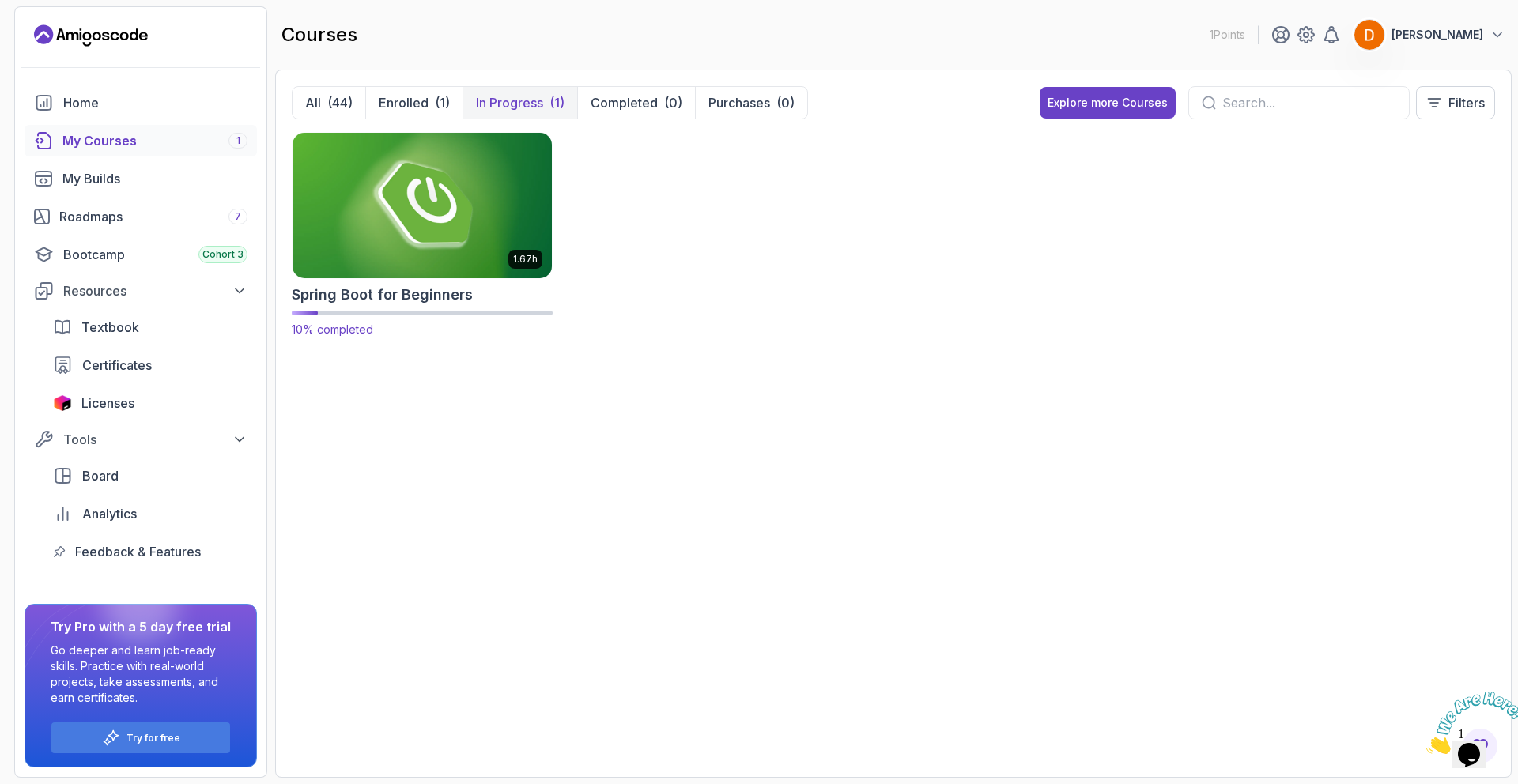
click at [417, 202] on img at bounding box center [422, 206] width 272 height 153
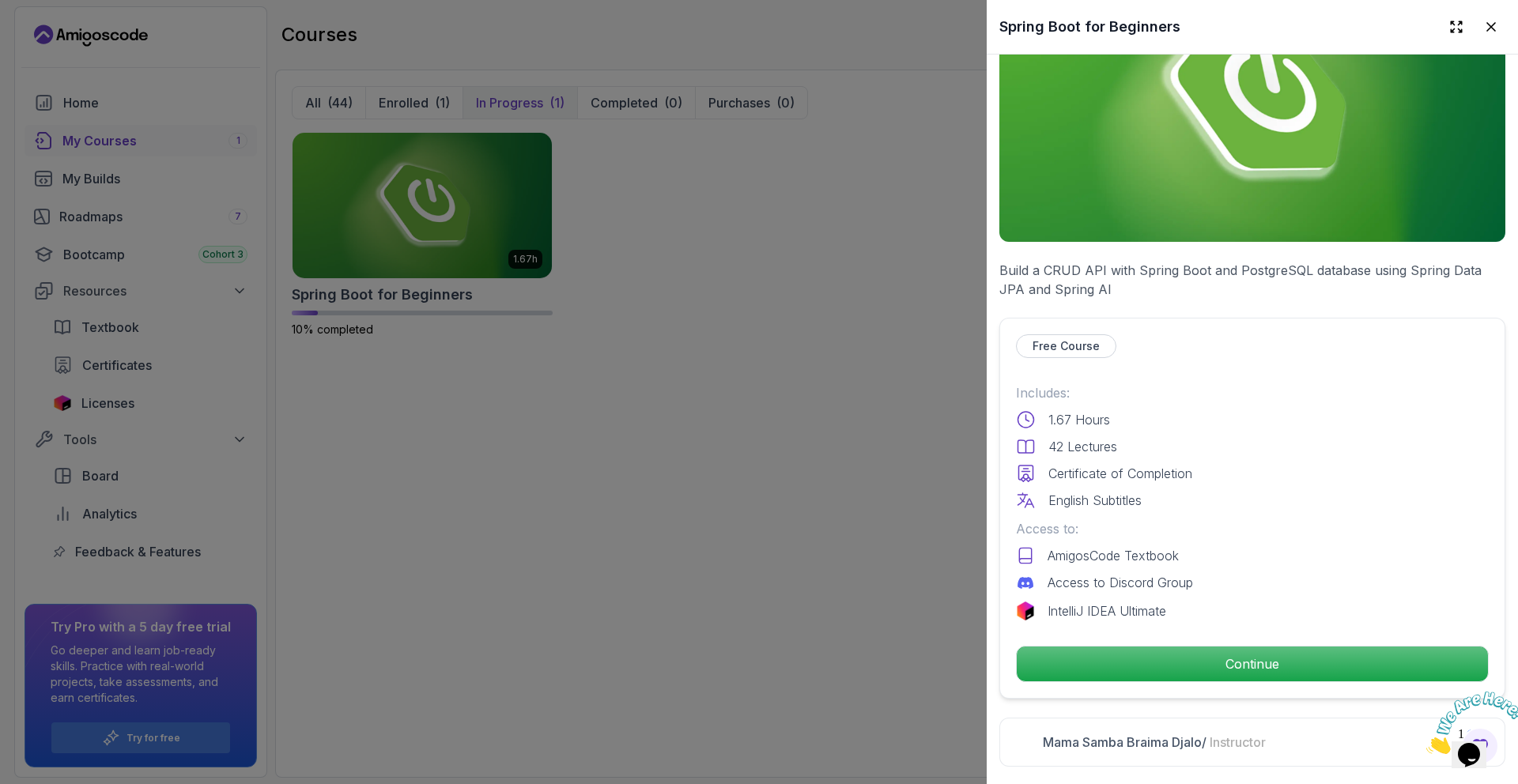
scroll to position [197, 0]
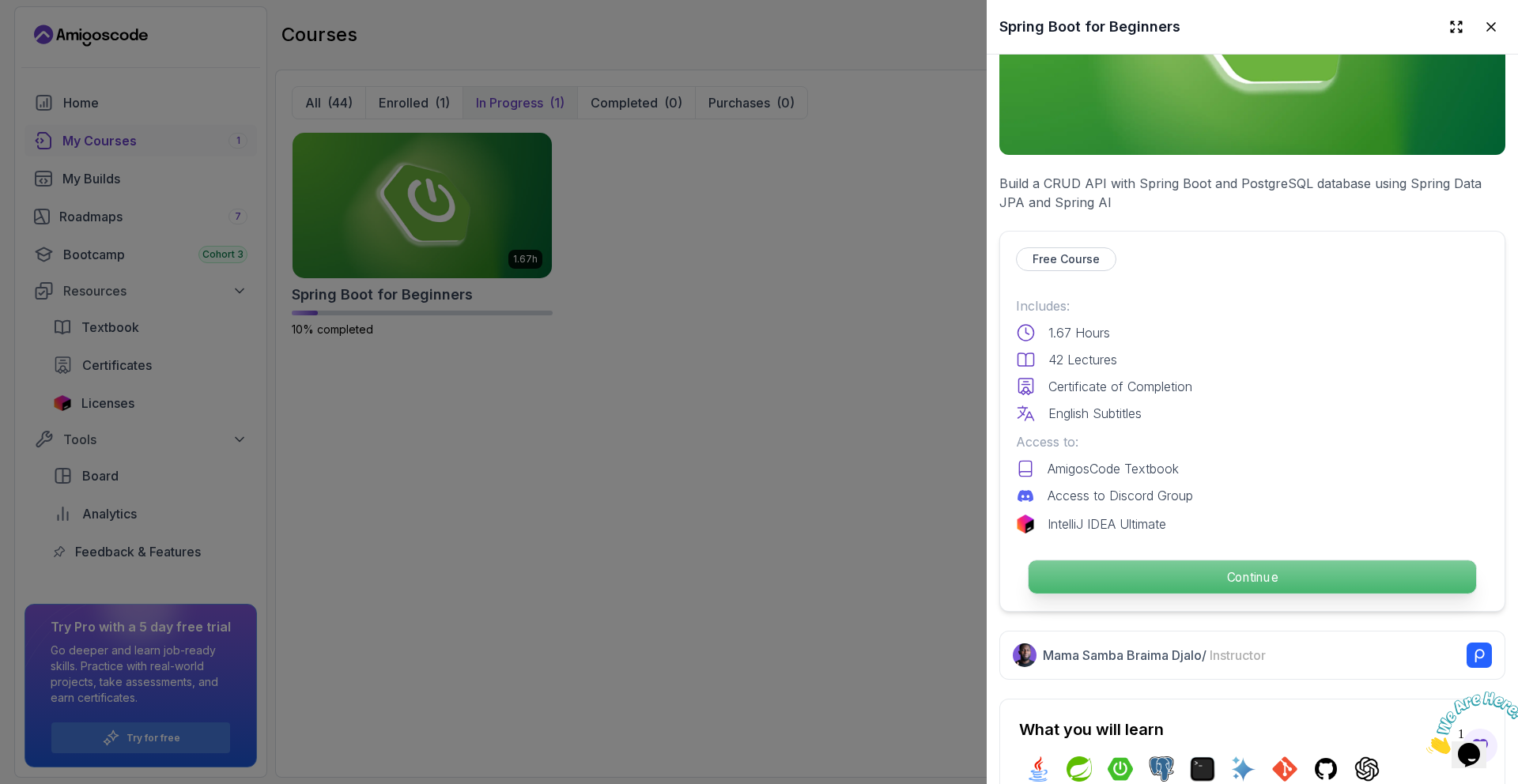
click at [1129, 581] on p "Continue" at bounding box center [1253, 577] width 448 height 33
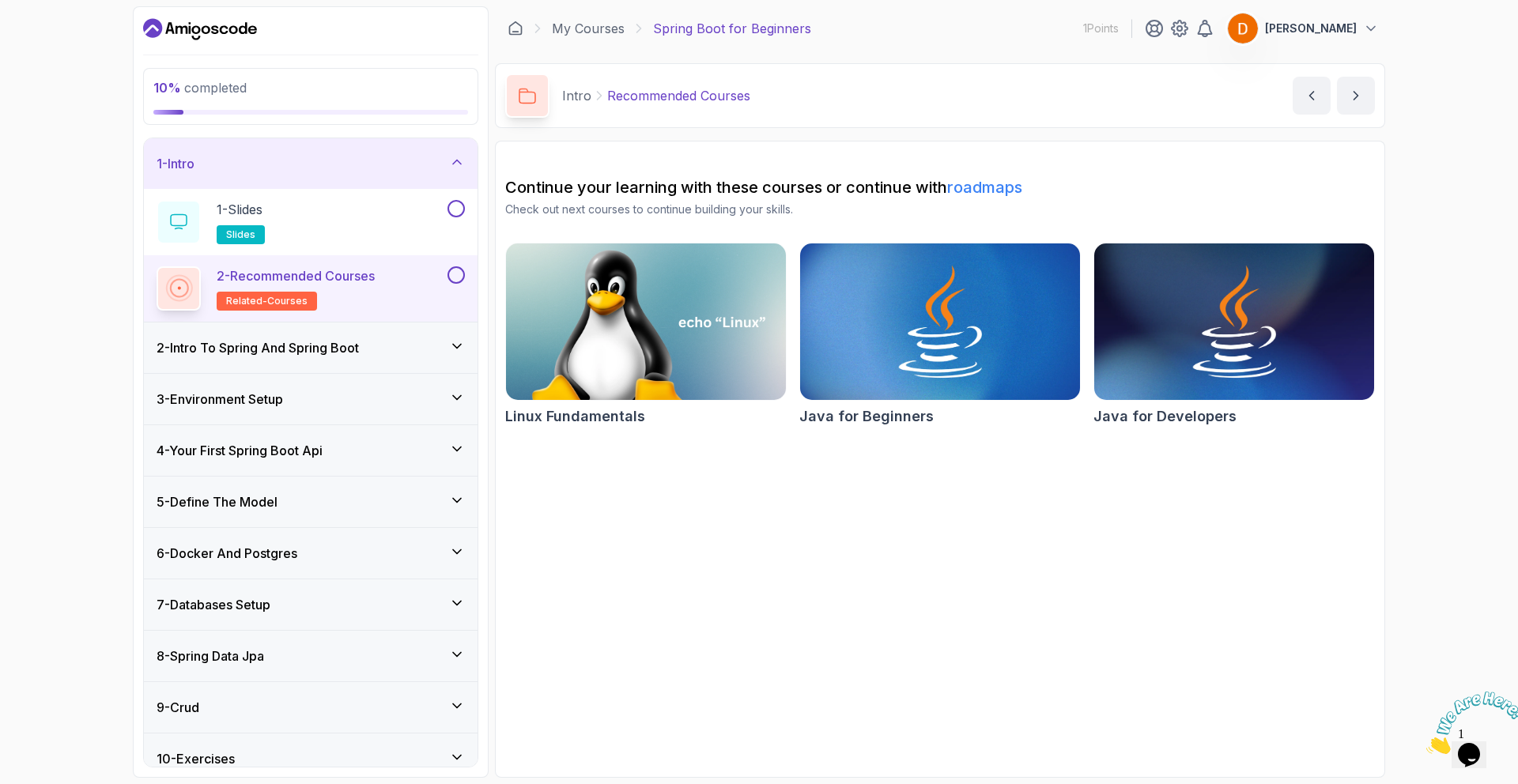
click at [243, 395] on h3 "3 - Environment Setup" at bounding box center [220, 400] width 126 height 19
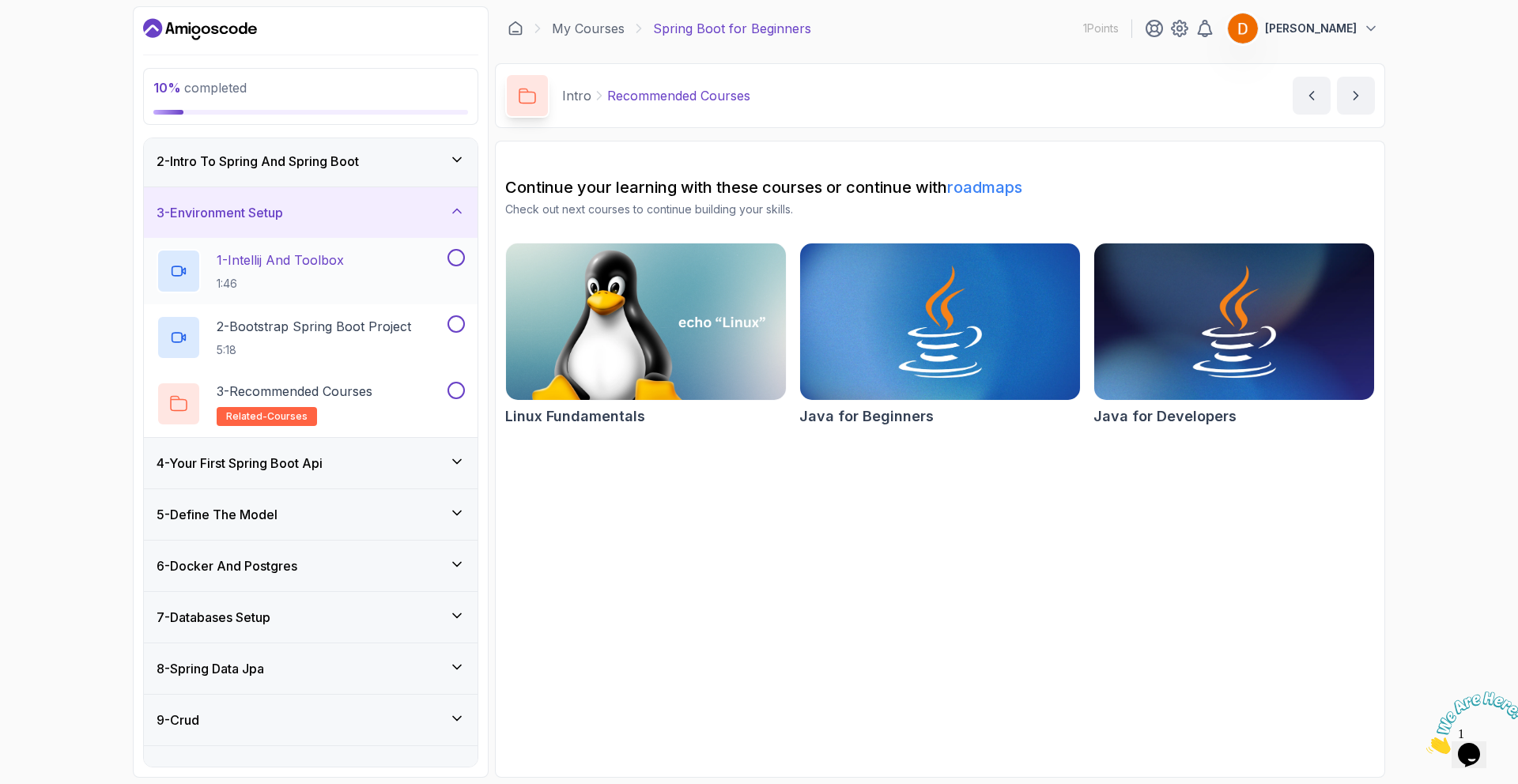
scroll to position [54, 0]
click at [281, 250] on p "1 - Intellij And Toolbox" at bounding box center [280, 259] width 127 height 19
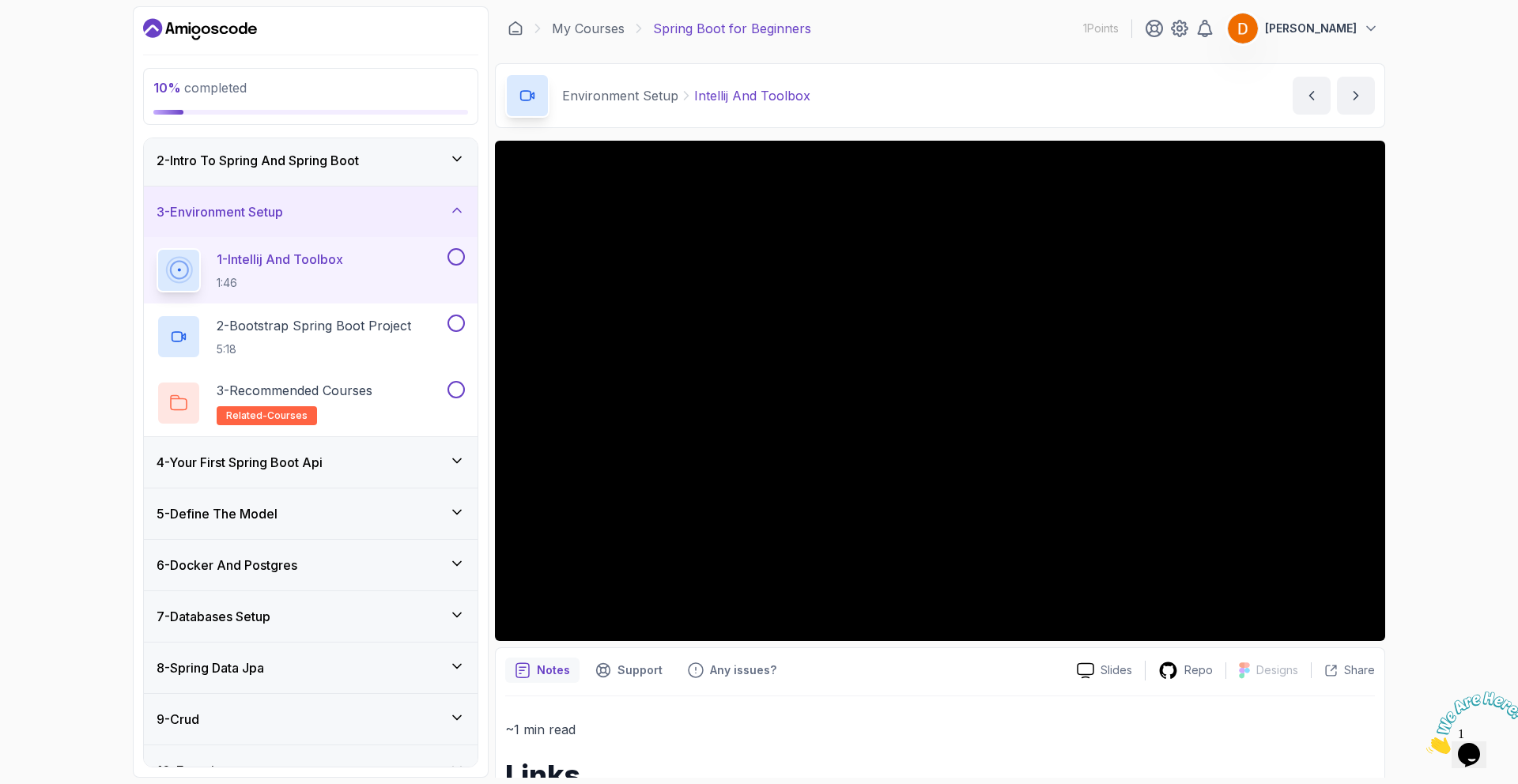
scroll to position [121, 0]
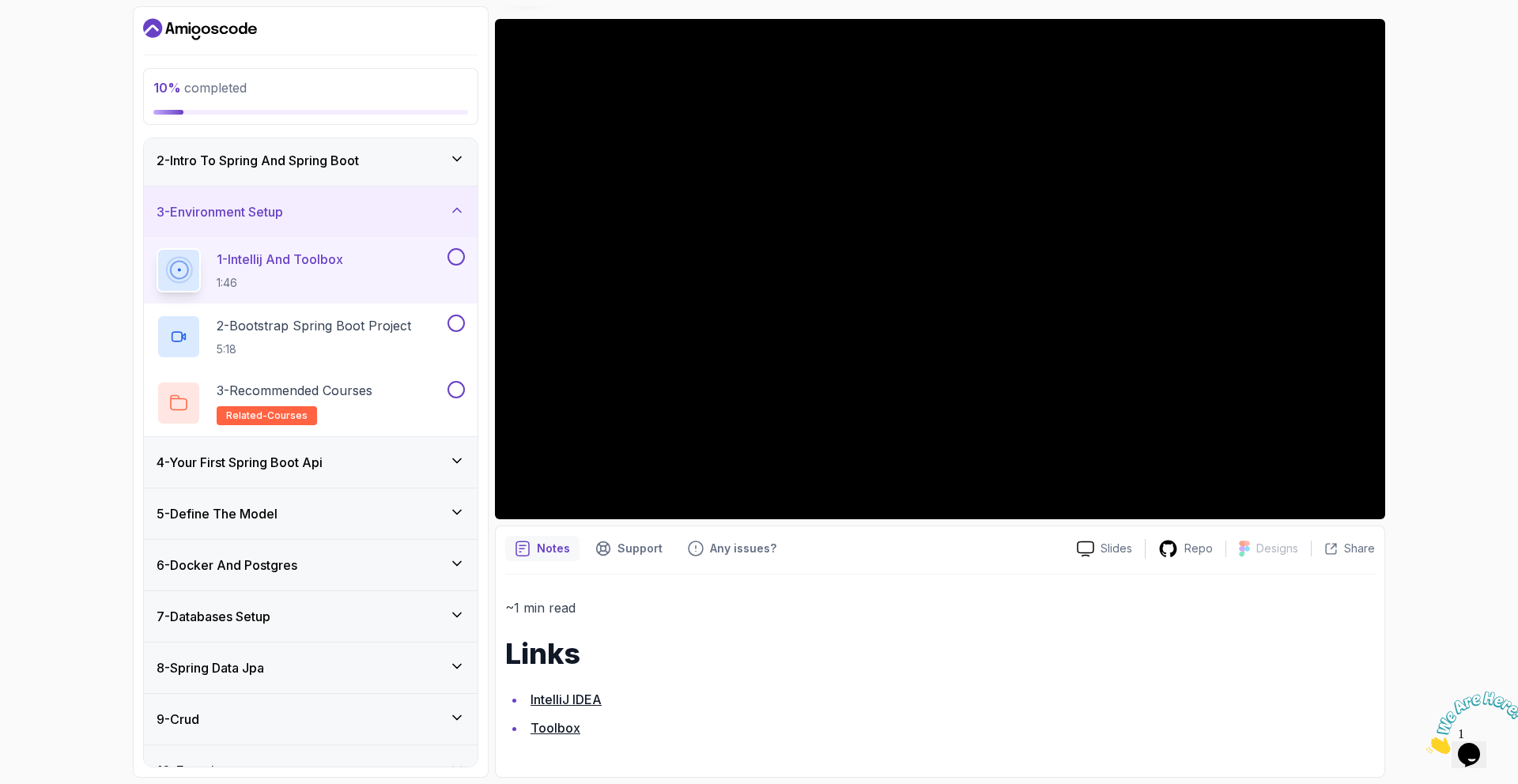
click at [575, 697] on link "IntelliJ IDEA" at bounding box center [566, 699] width 71 height 16
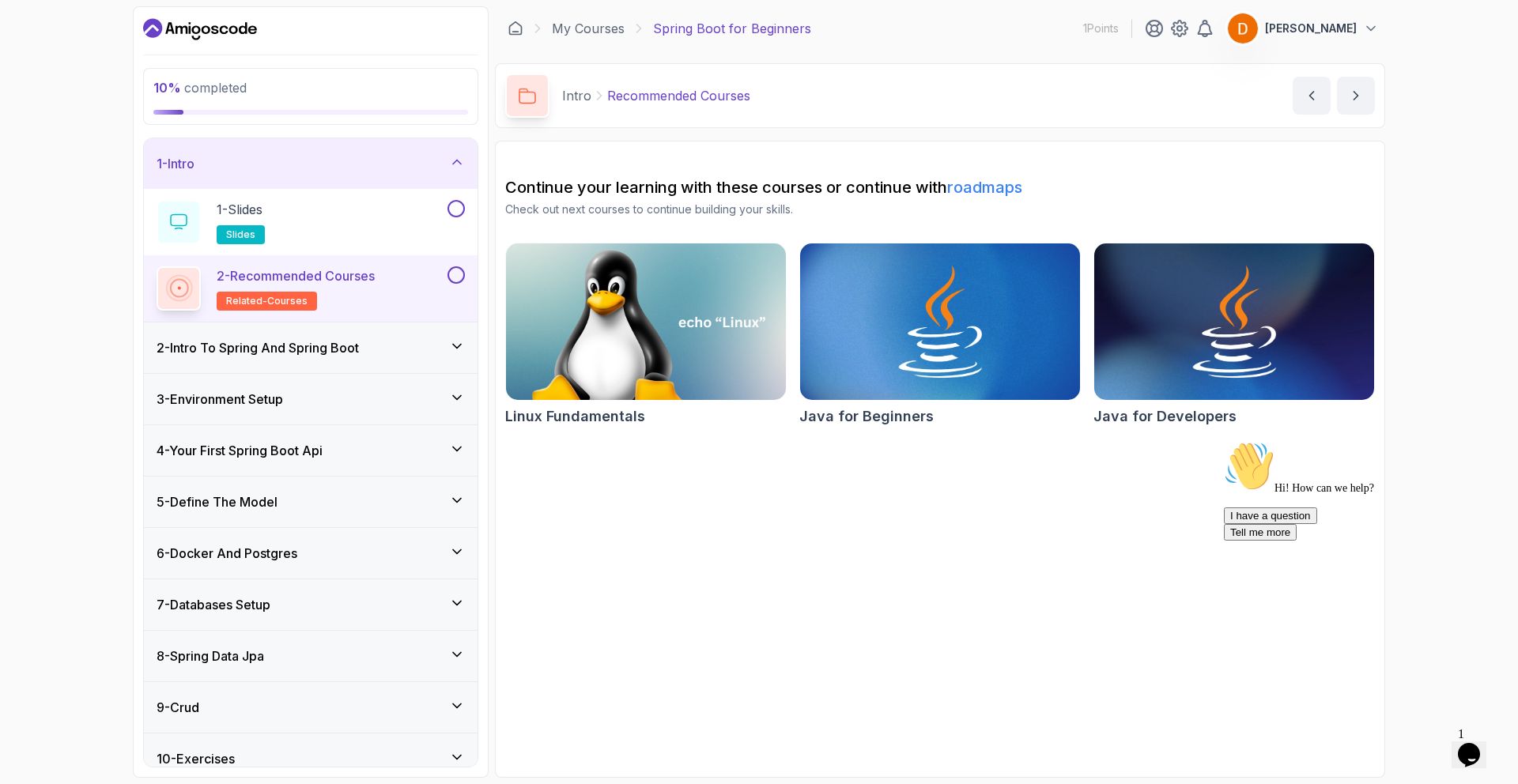
click at [239, 396] on h3 "3 - Environment Setup" at bounding box center [220, 400] width 126 height 19
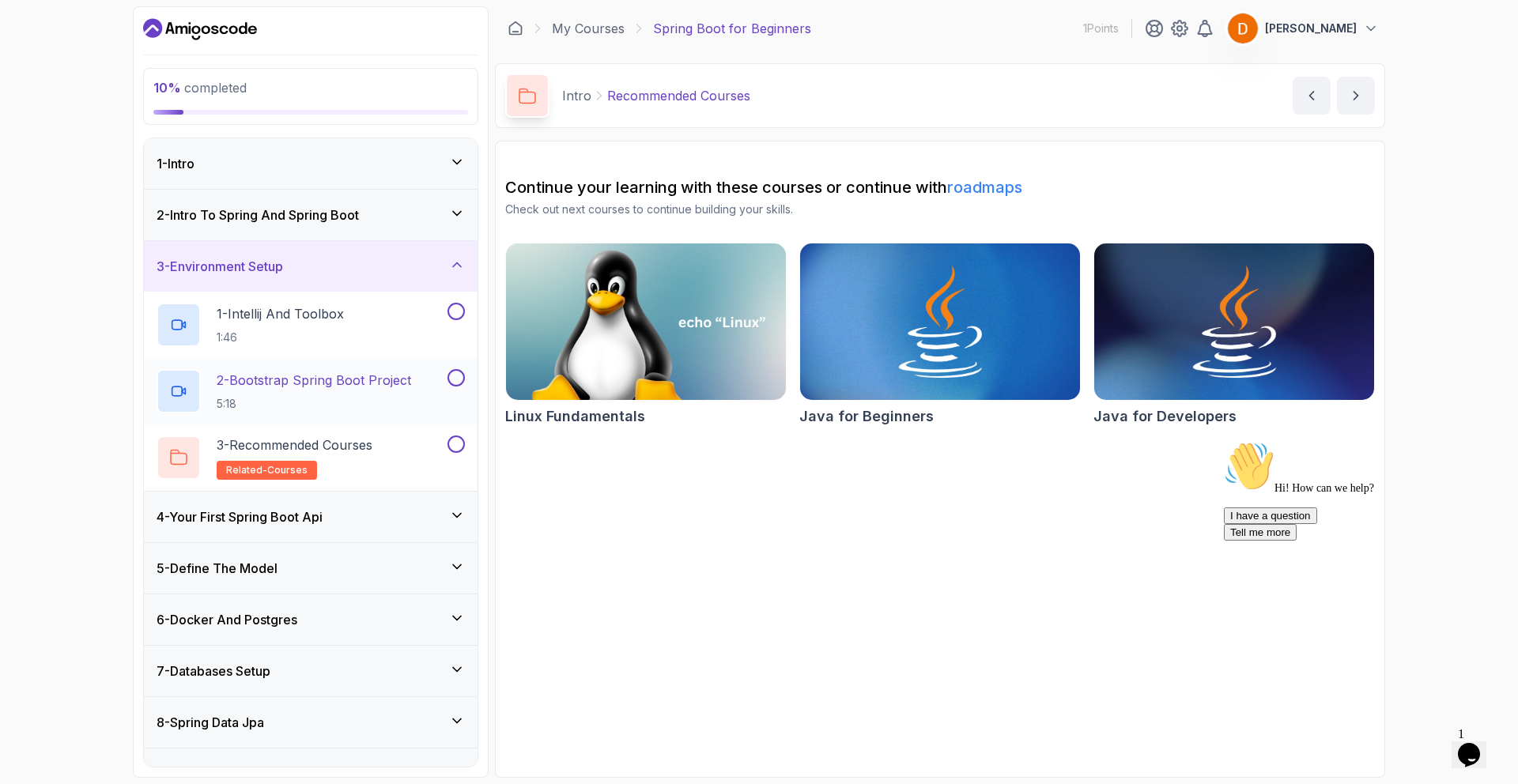
click at [264, 378] on p "2 - Bootstrap Spring Boot Project" at bounding box center [314, 381] width 194 height 19
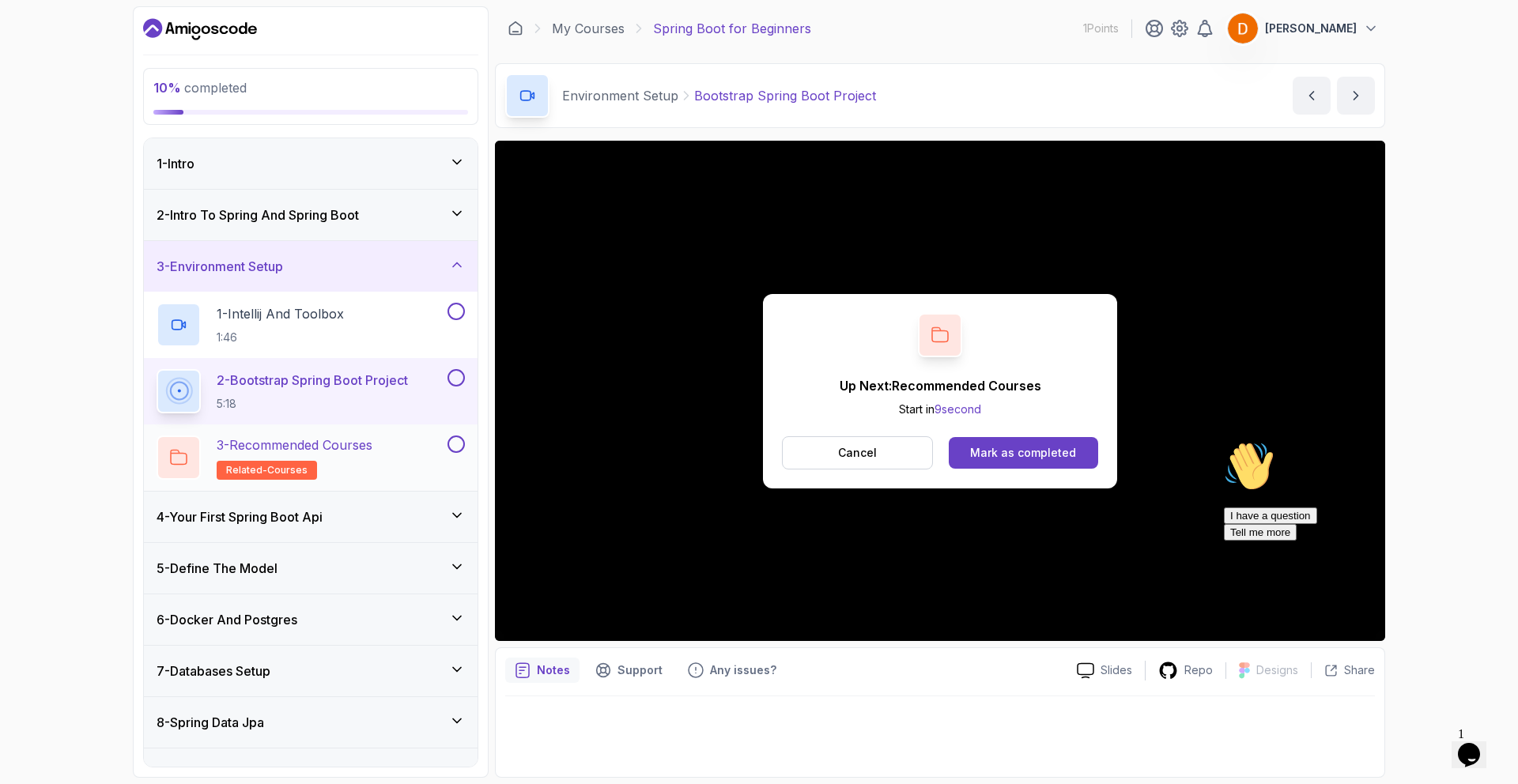
click at [348, 446] on p "3 - Recommended Courses" at bounding box center [295, 446] width 156 height 19
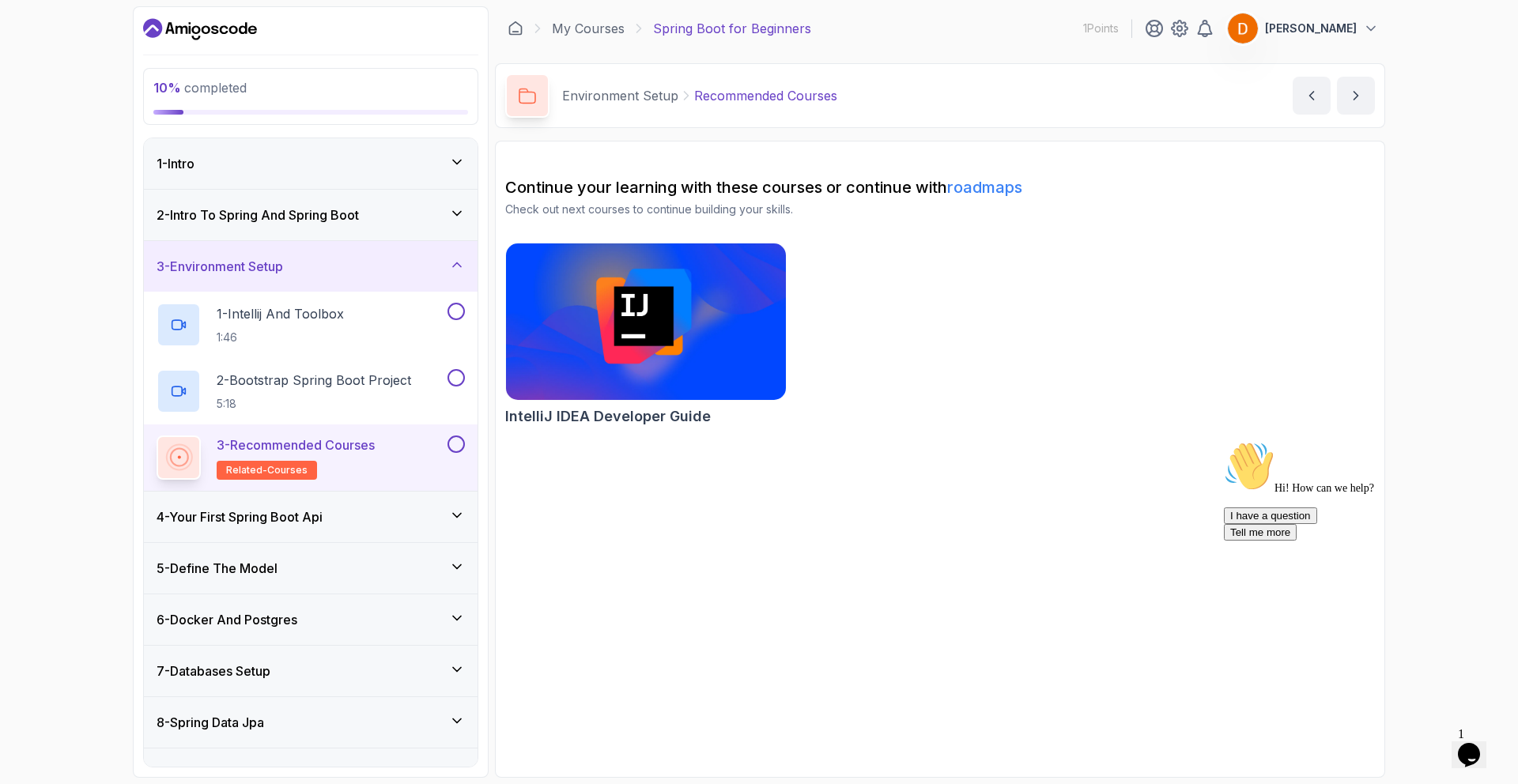
click at [458, 444] on button at bounding box center [456, 445] width 17 height 17
click at [337, 521] on div "4 - Your First Spring Boot Api" at bounding box center [311, 517] width 308 height 19
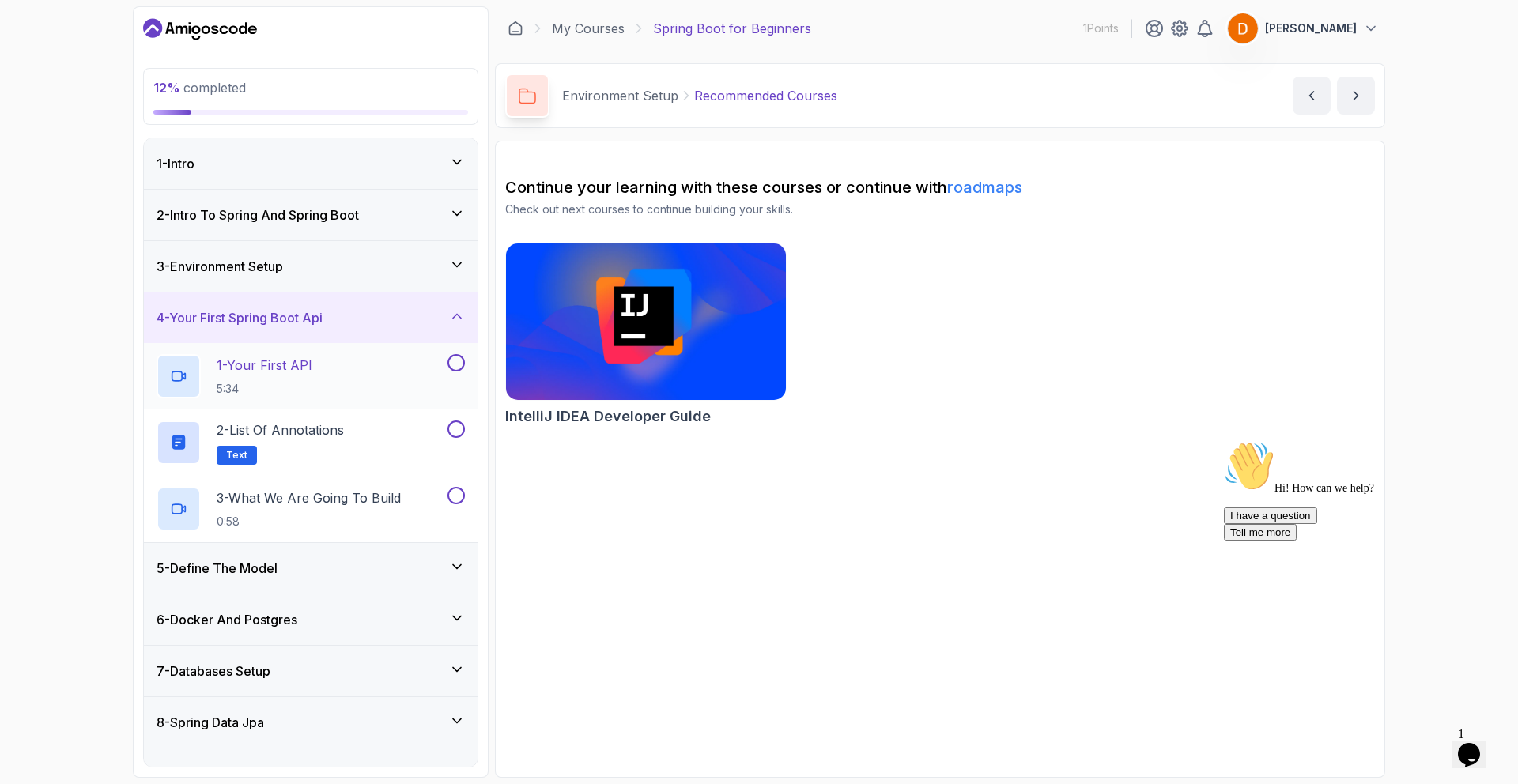
click at [290, 367] on p "1 - Your First API" at bounding box center [265, 365] width 96 height 19
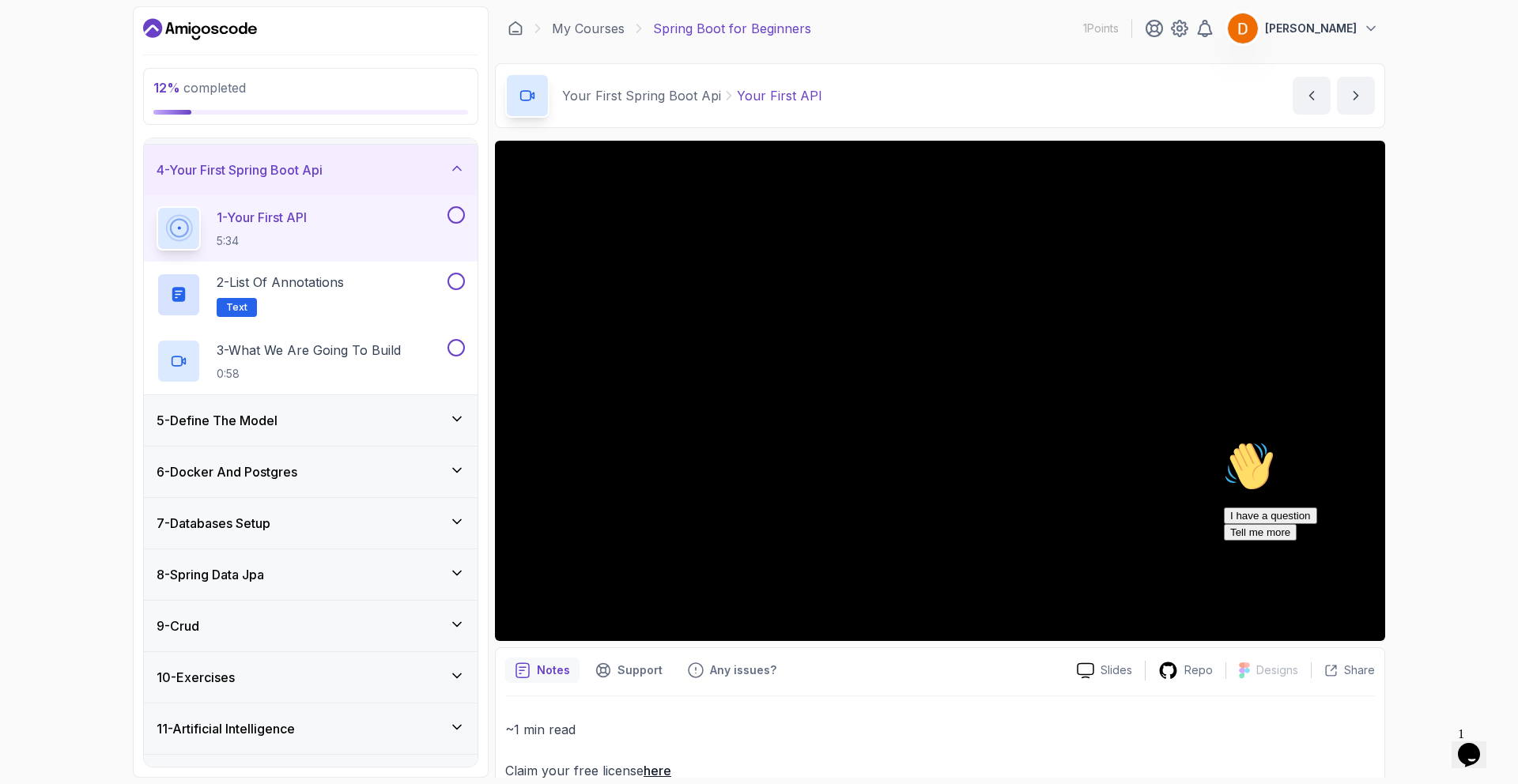
scroll to position [186, 0]
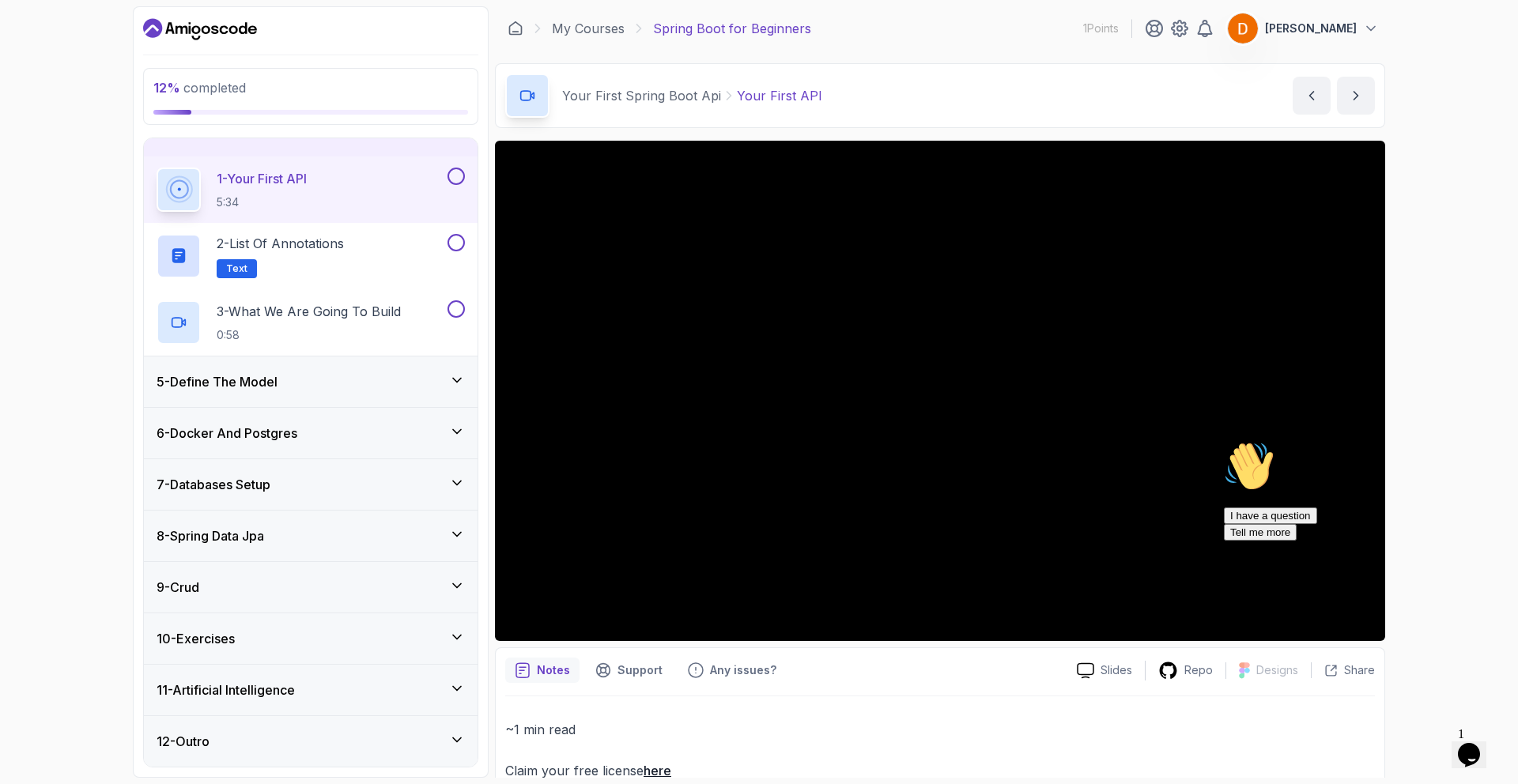
click at [1224, 441] on icon "Chat attention grabber" at bounding box center [1224, 441] width 0 height 0
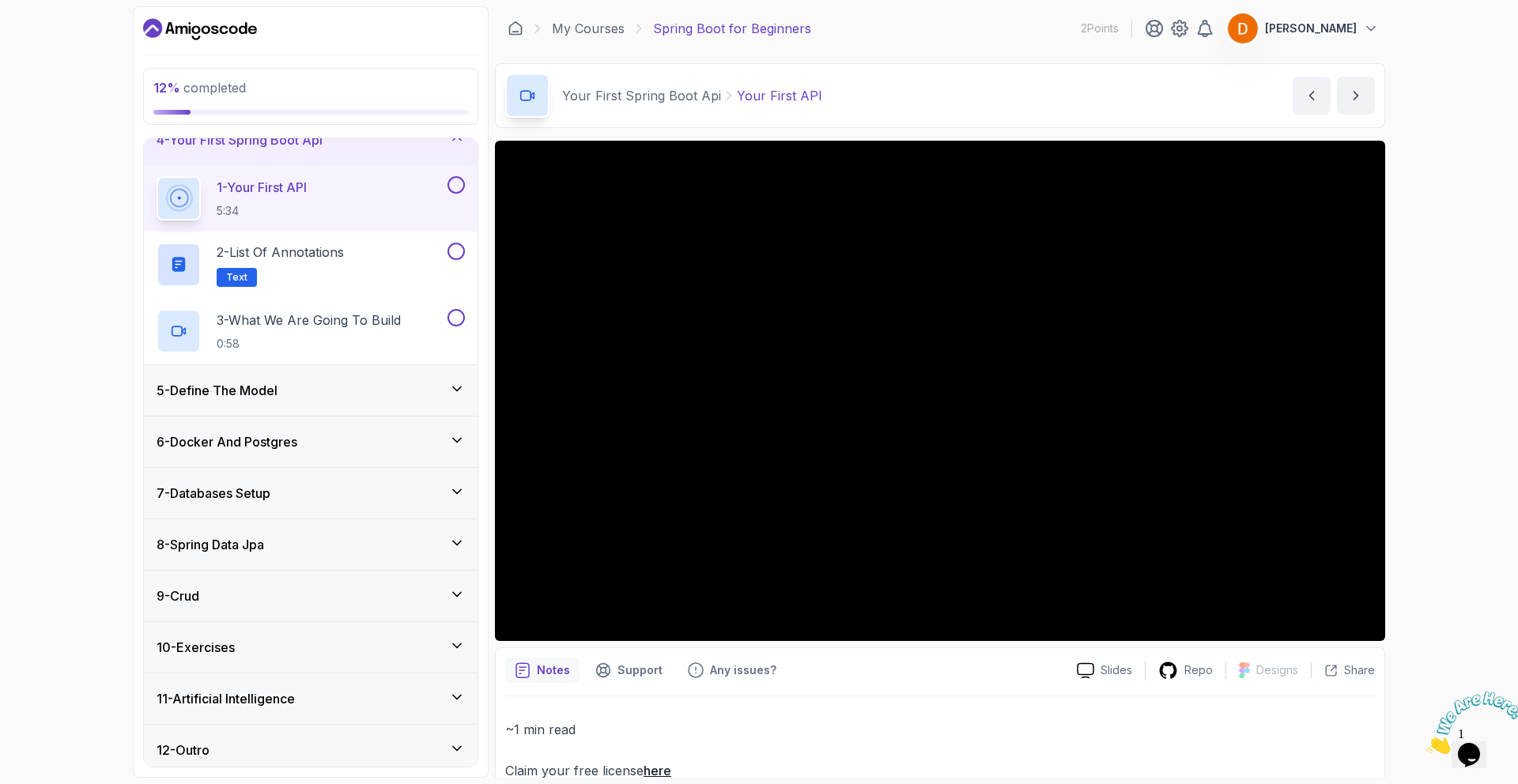
scroll to position [186, 0]
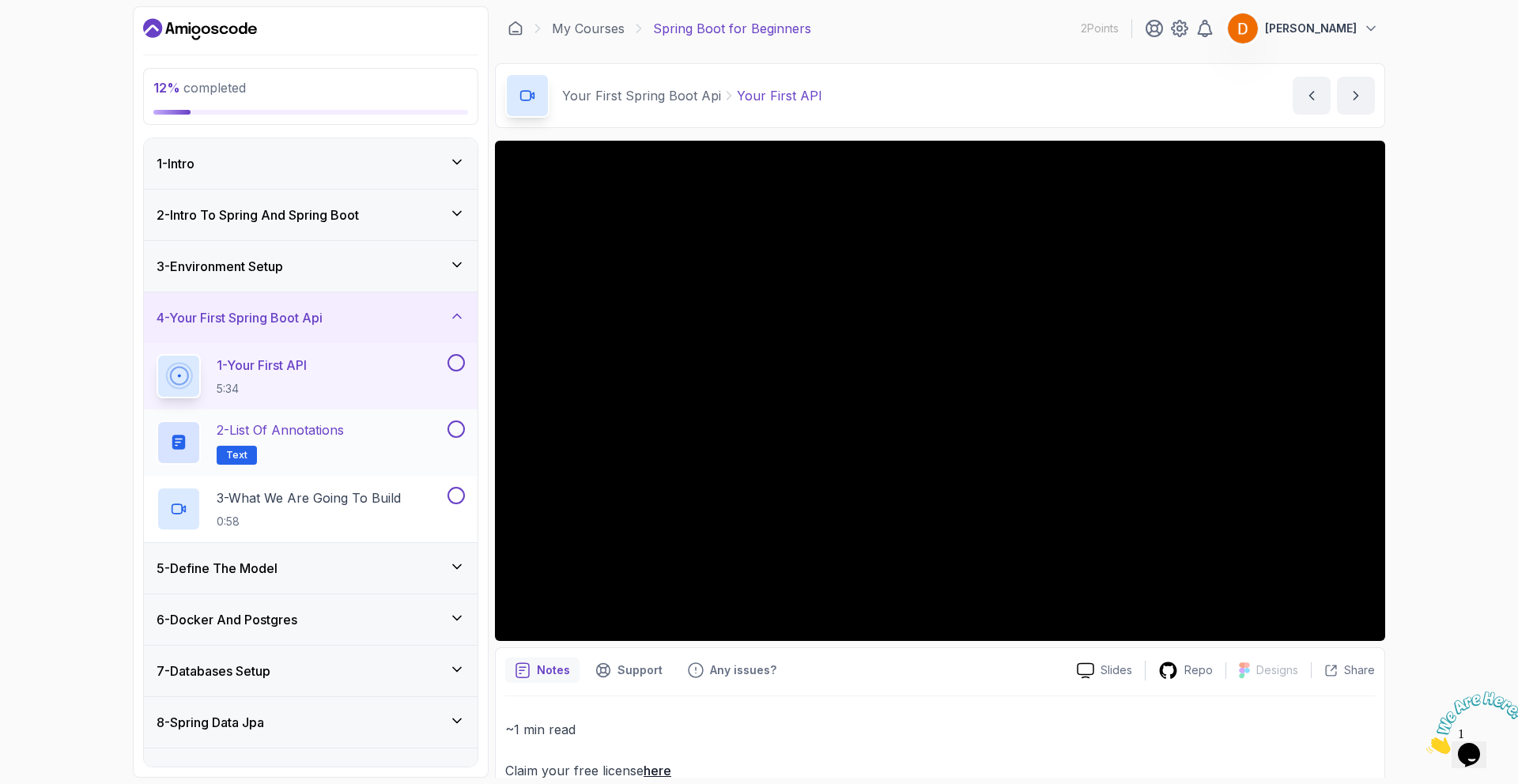
click at [301, 439] on p "2 - List of Annotations" at bounding box center [280, 430] width 127 height 19
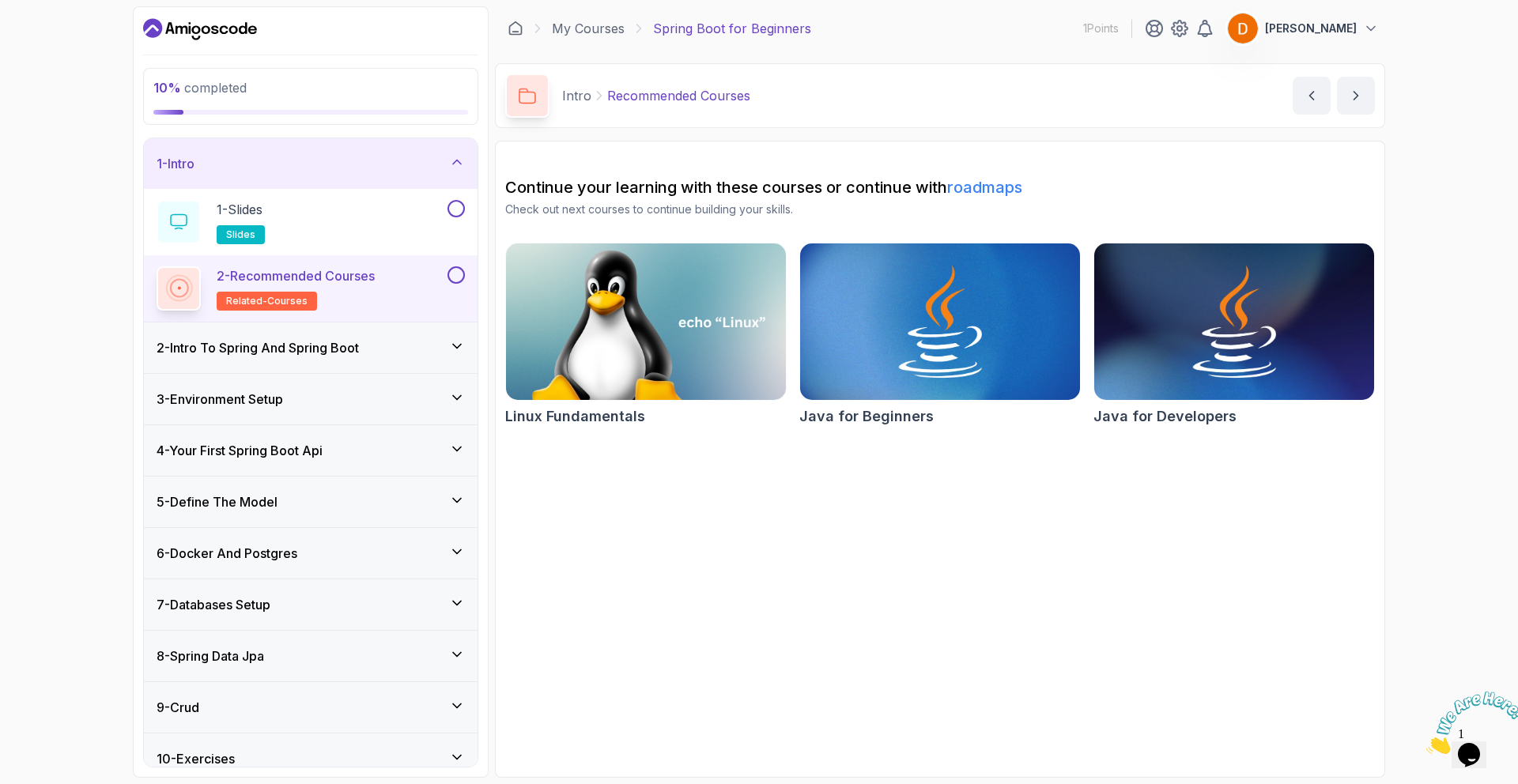
click at [182, 38] on icon "Dashboard" at bounding box center [200, 29] width 114 height 25
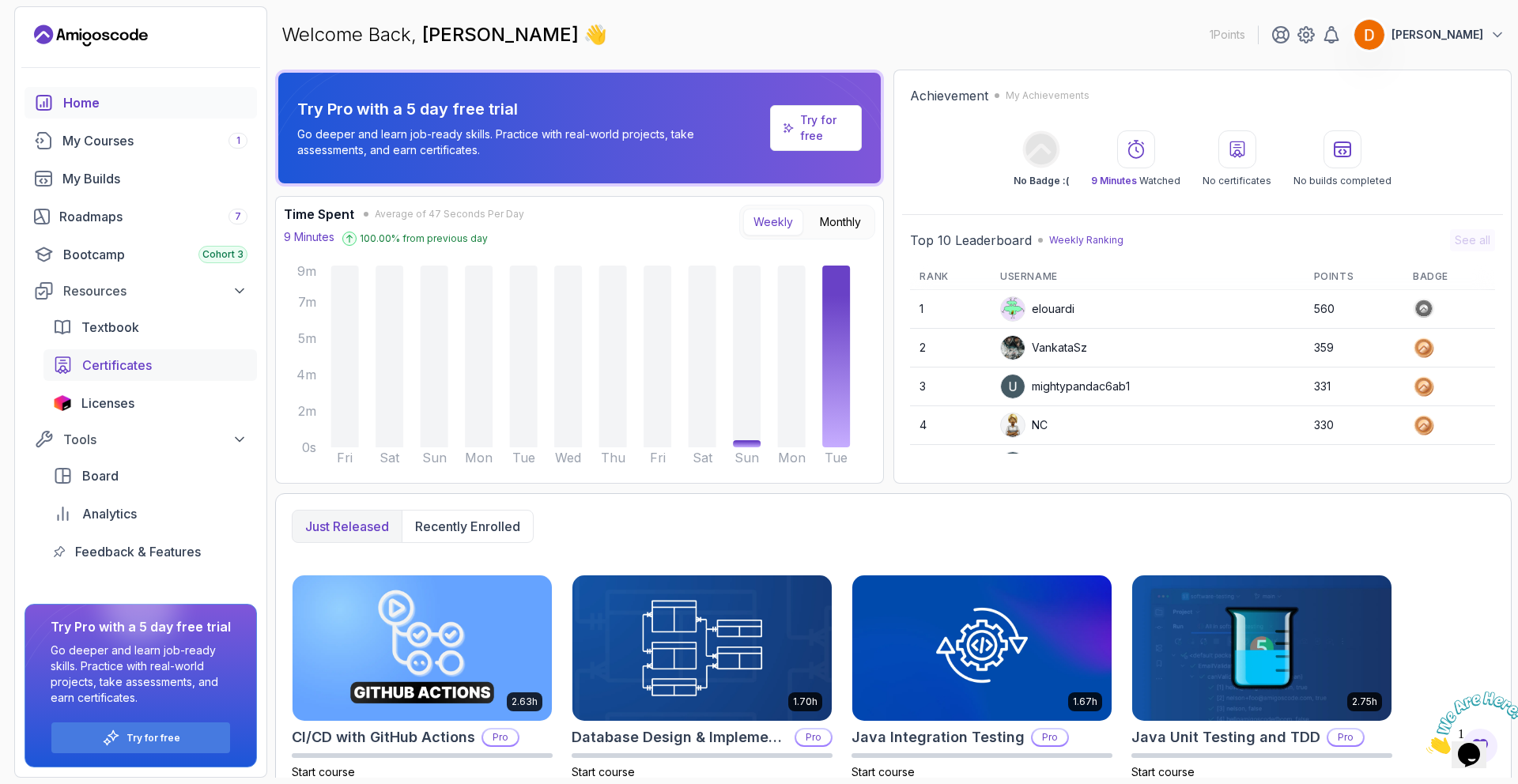
click at [118, 361] on span "Certificates" at bounding box center [117, 365] width 70 height 19
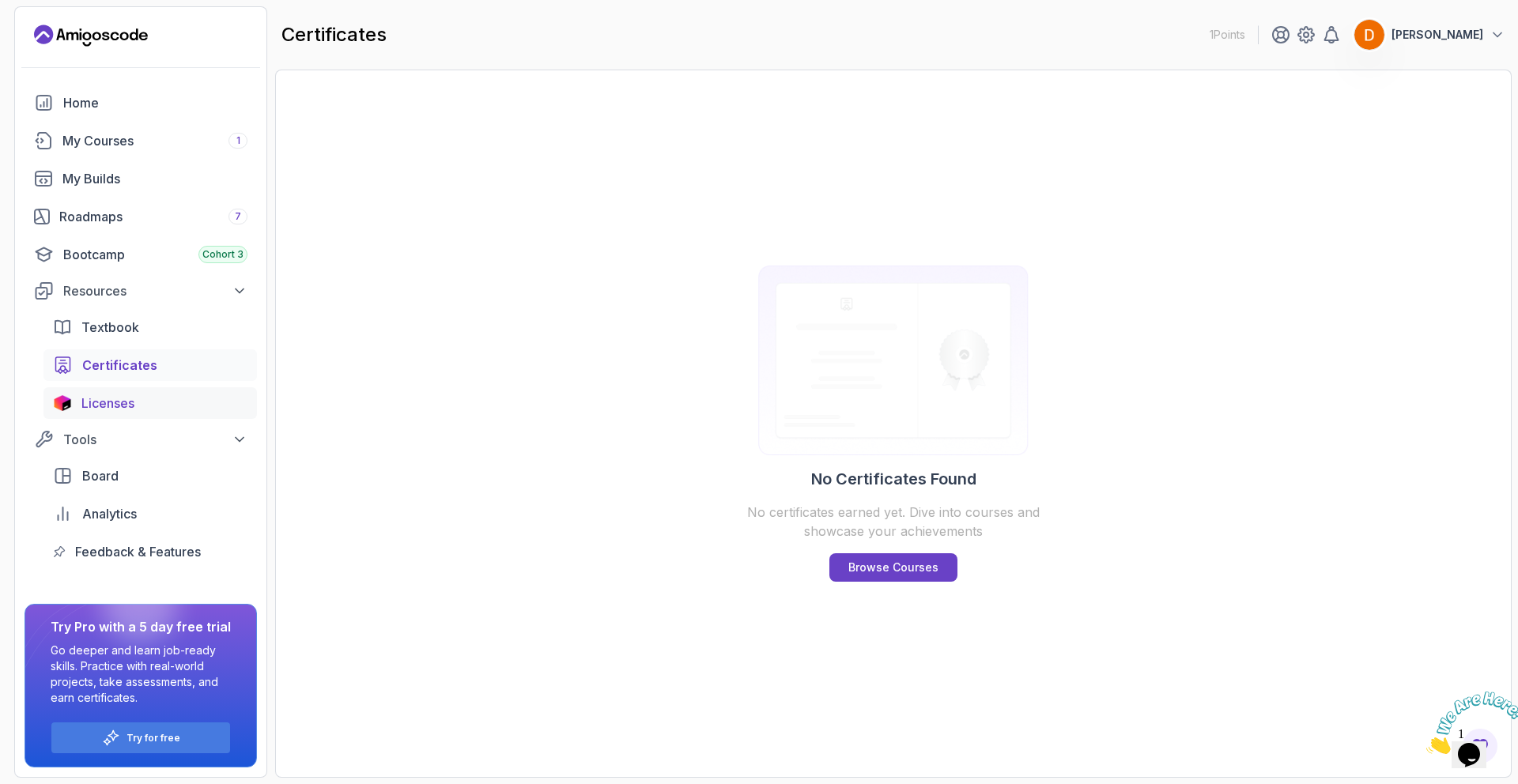
click at [114, 401] on span "Licenses" at bounding box center [107, 403] width 53 height 19
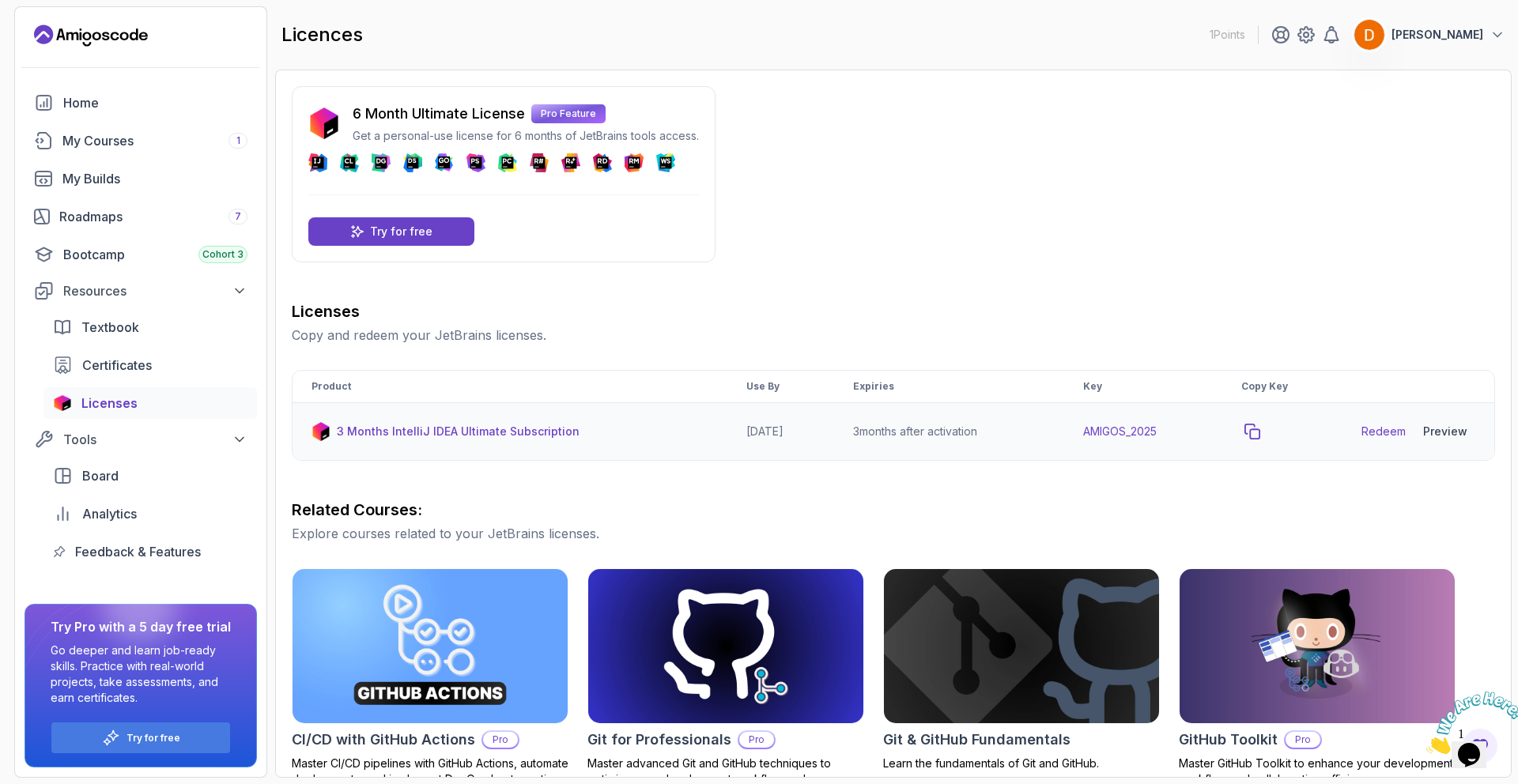
click at [1261, 431] on icon "copy-button" at bounding box center [1252, 431] width 16 height 16
click at [1446, 428] on div "Preview" at bounding box center [1445, 431] width 44 height 16
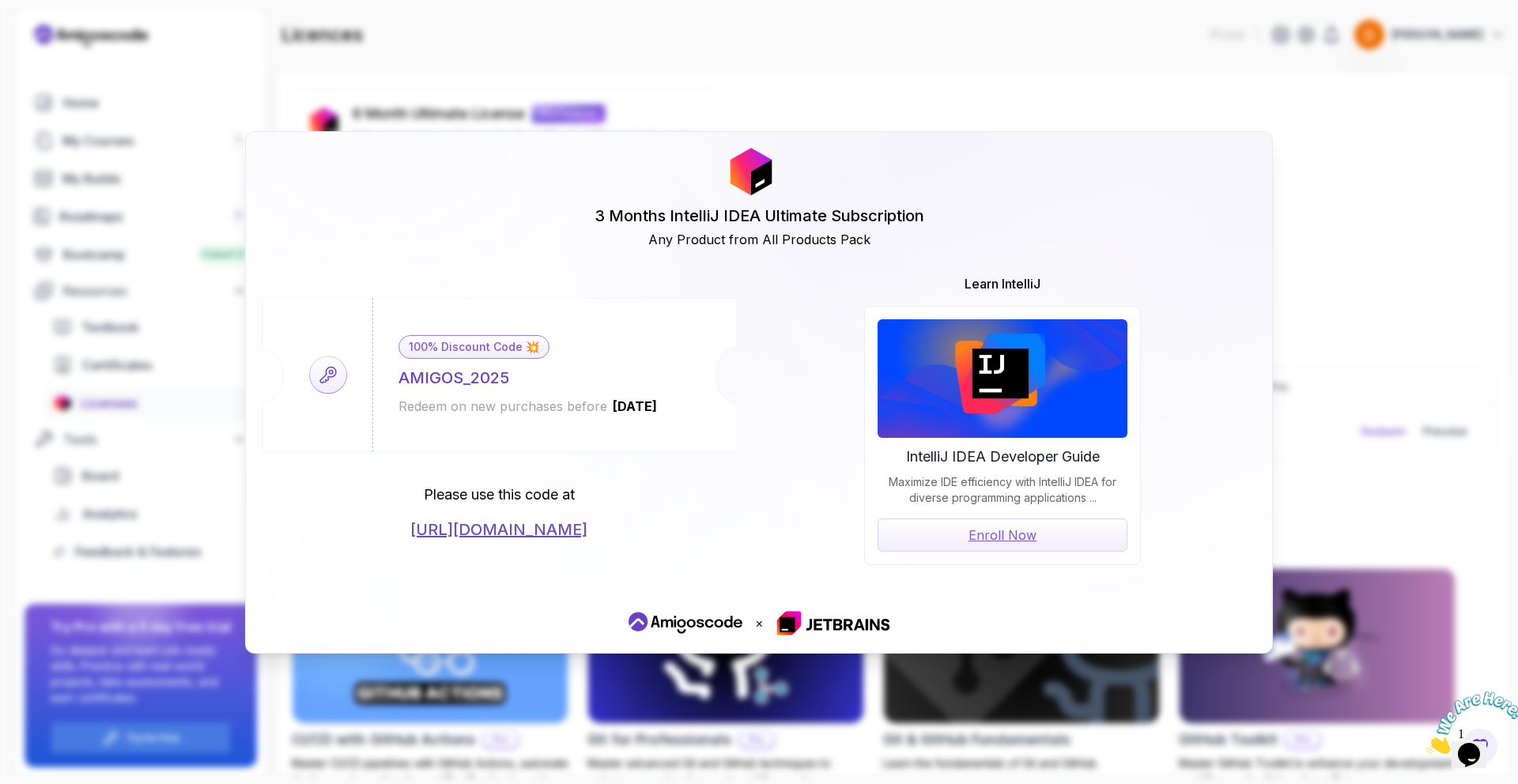
click at [581, 524] on link "[URL][DOMAIN_NAME]" at bounding box center [498, 529] width 177 height 22
